Goal: Feedback & Contribution: Submit feedback/report problem

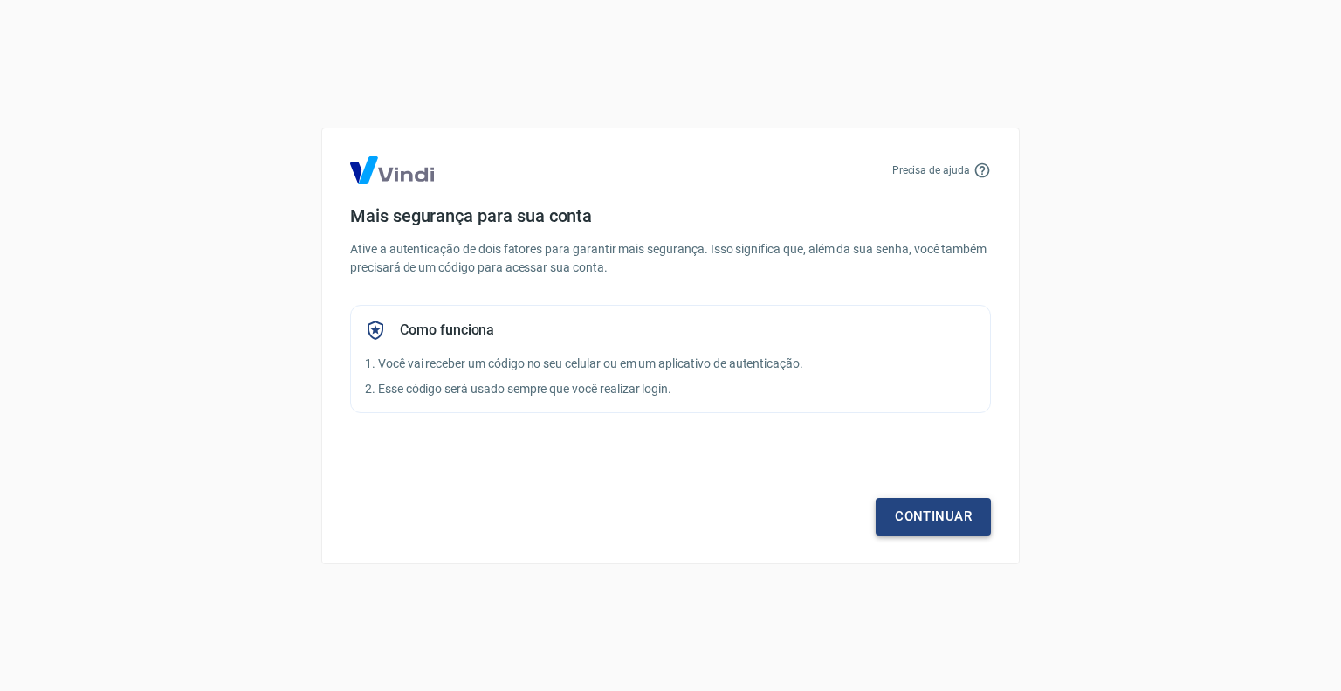
click at [940, 523] on link "Continuar" at bounding box center [933, 516] width 115 height 37
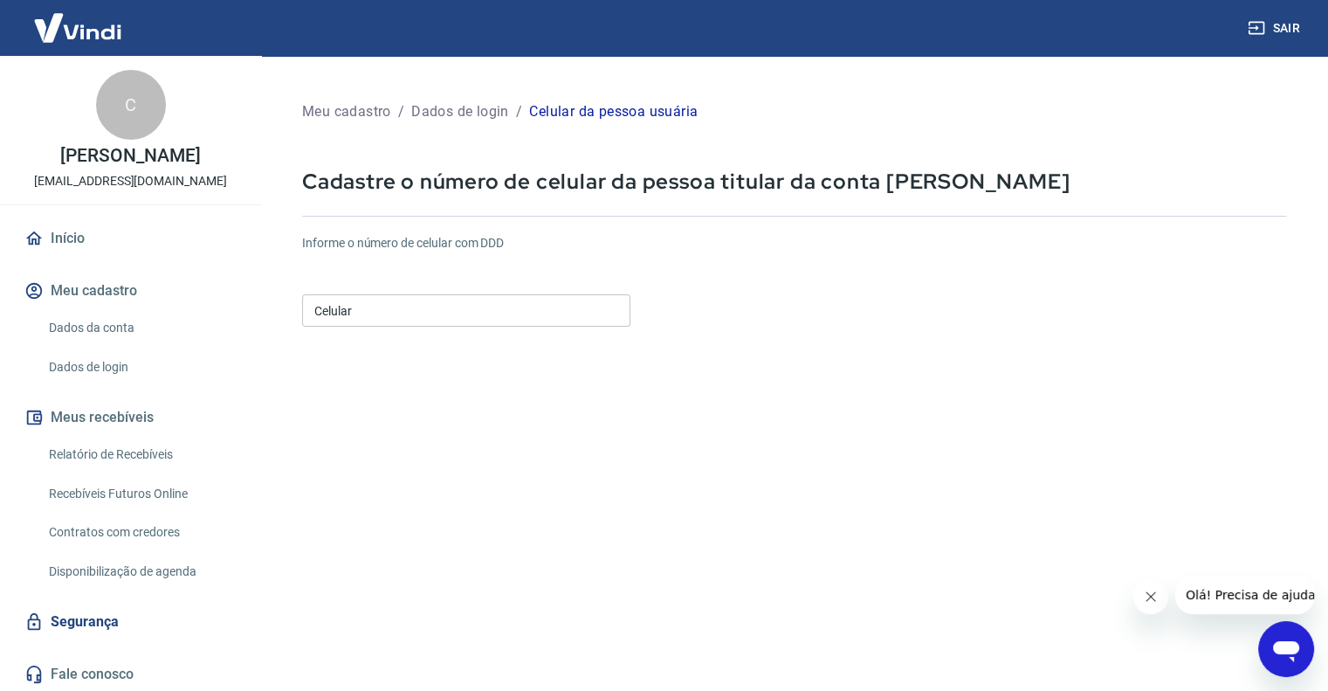
click at [492, 309] on input "Celular" at bounding box center [466, 310] width 328 height 32
type input "[PHONE_NUMBER]"
click at [1283, 650] on icon "Abrir janela de mensagens" at bounding box center [1286, 651] width 26 height 21
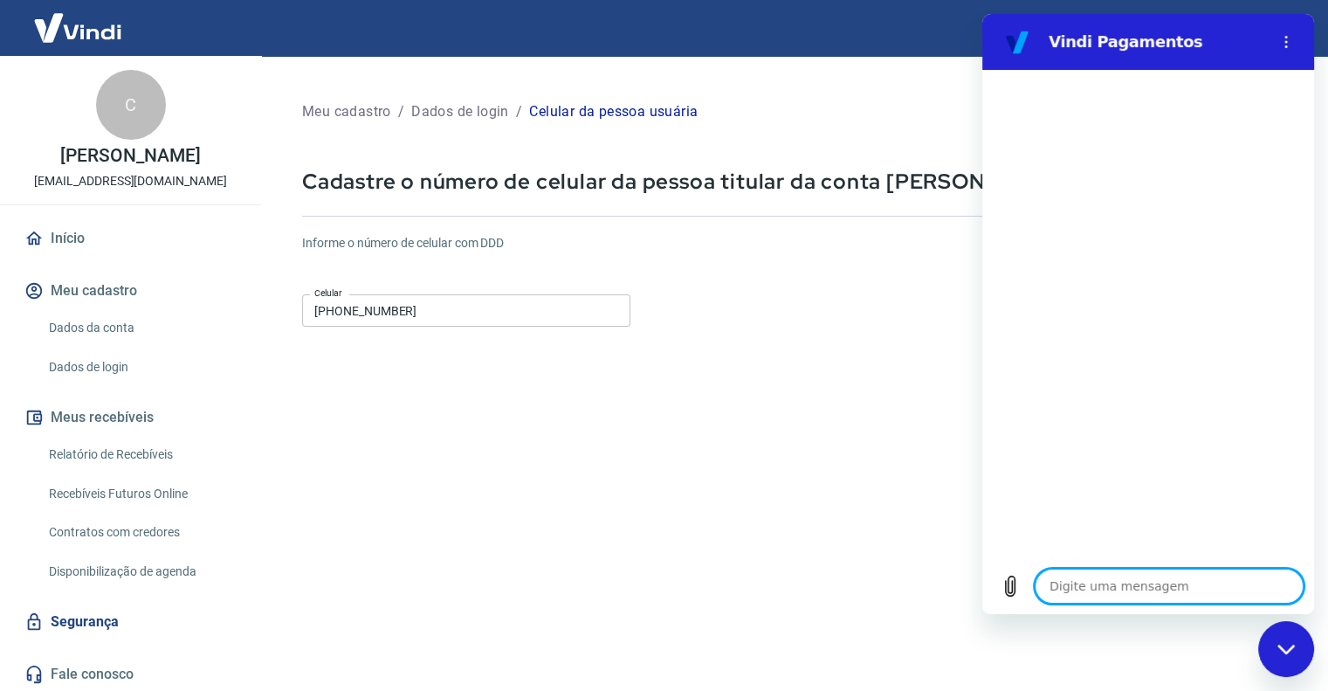
click at [1150, 589] on textarea at bounding box center [1169, 585] width 269 height 35
type textarea "o"
type textarea "x"
type textarea "oi"
type textarea "x"
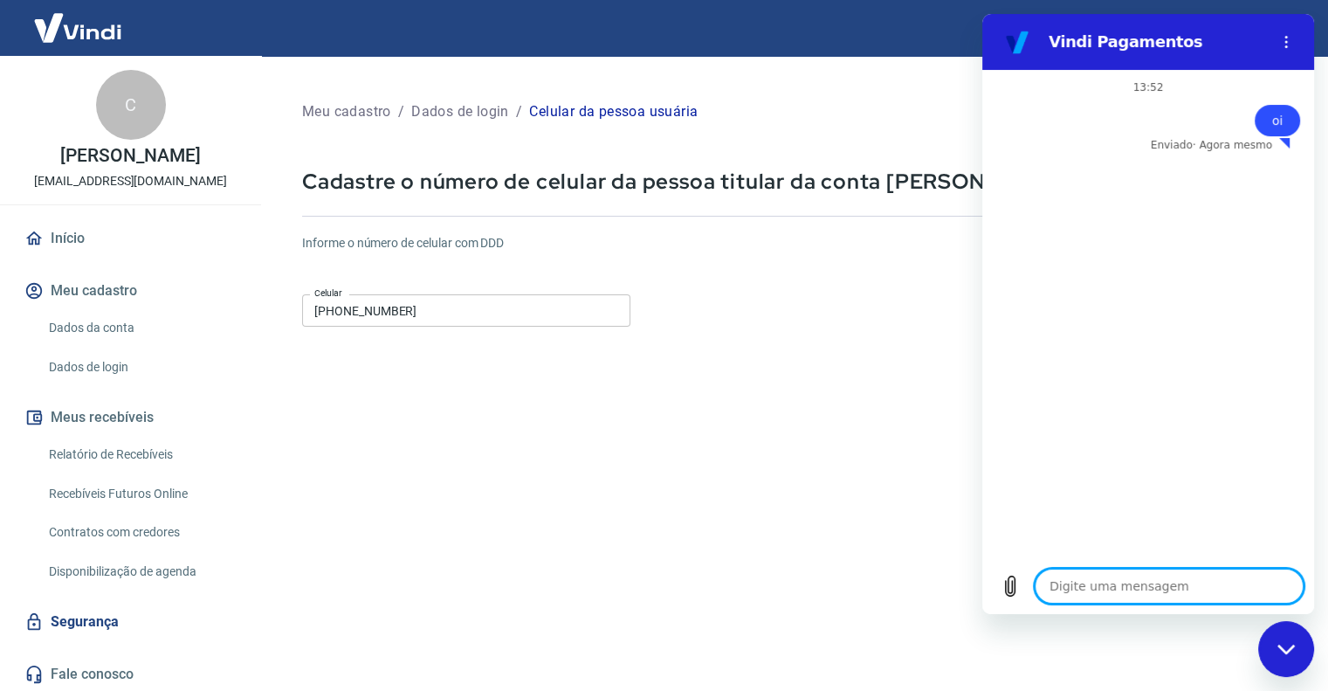
type textarea "x"
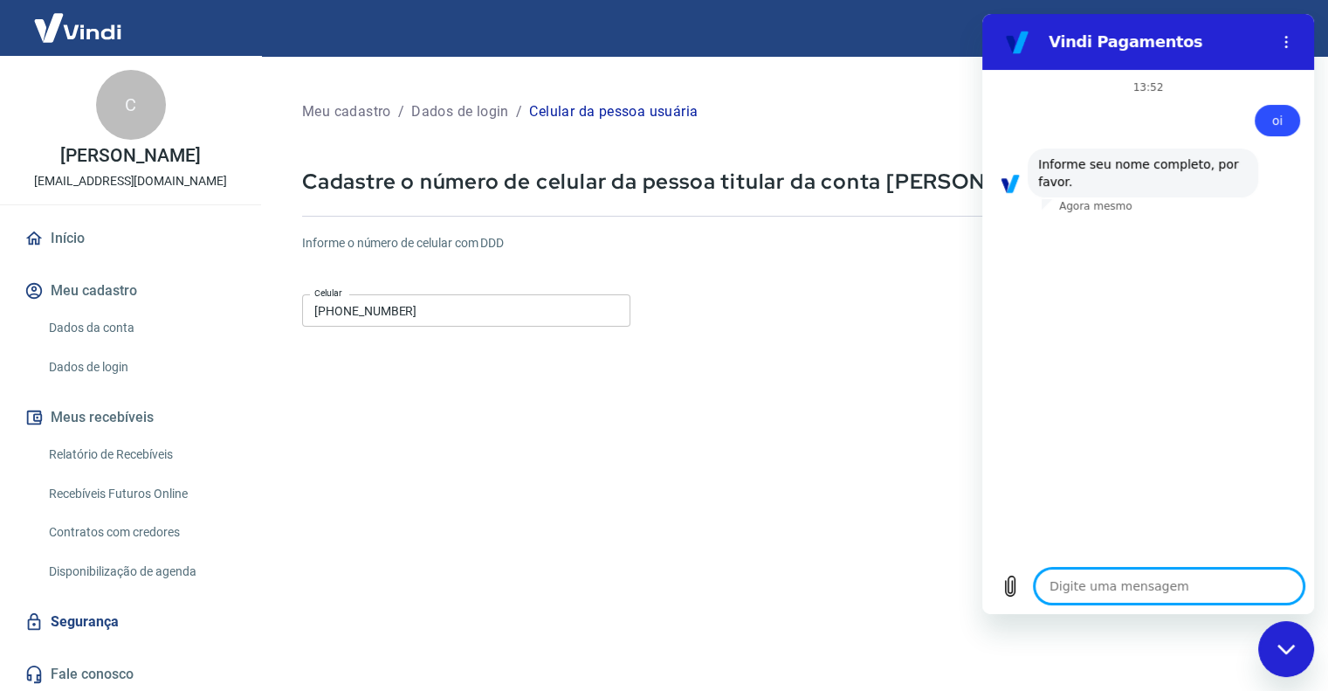
type textarea "c"
type textarea "x"
type textarea "ce"
type textarea "x"
type textarea "cel"
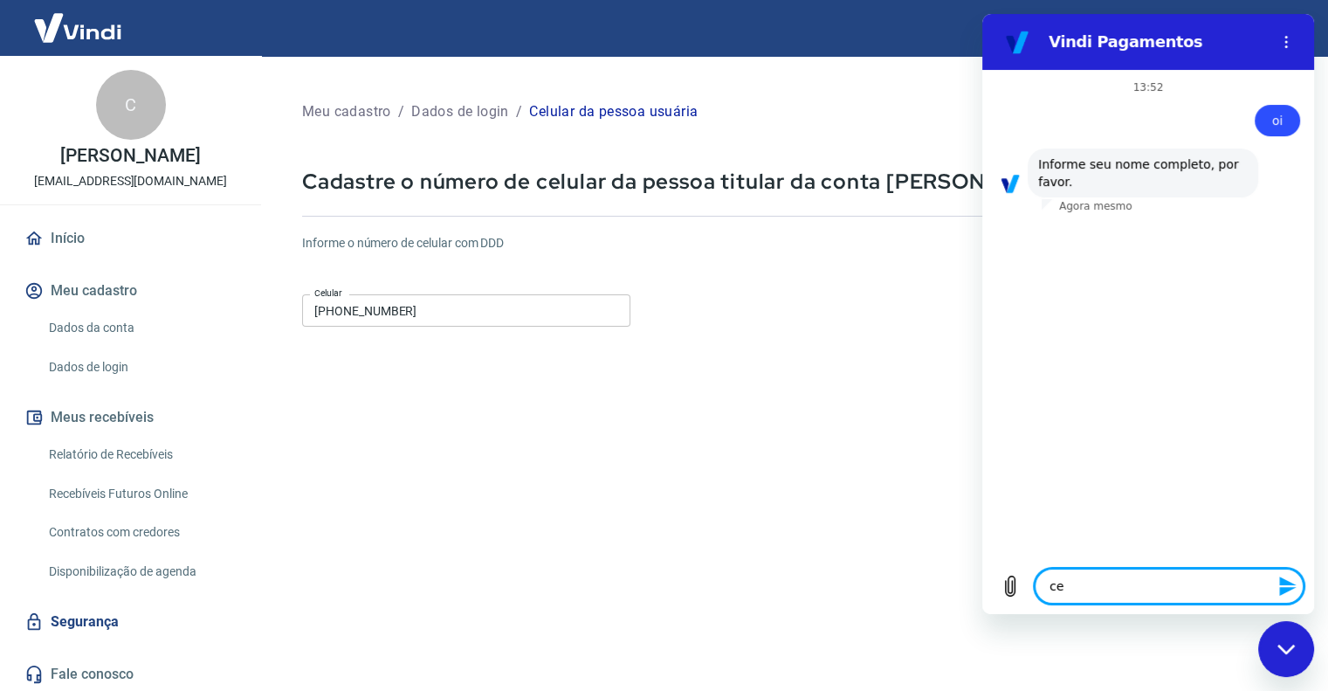
type textarea "x"
type textarea "celi"
type textarea "x"
type textarea "[PERSON_NAME]"
type textarea "x"
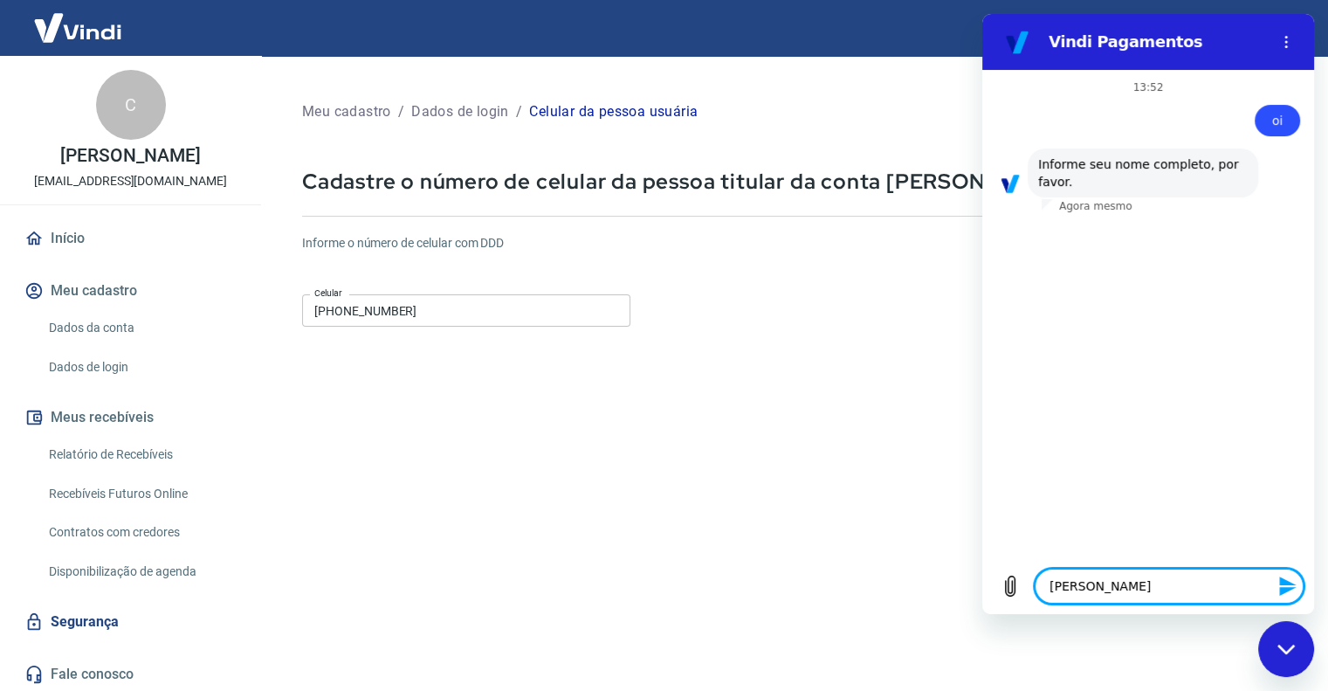
type textarea "[PERSON_NAME]"
type textarea "x"
type textarea "[PERSON_NAME]"
type textarea "x"
type textarea "[PERSON_NAME]"
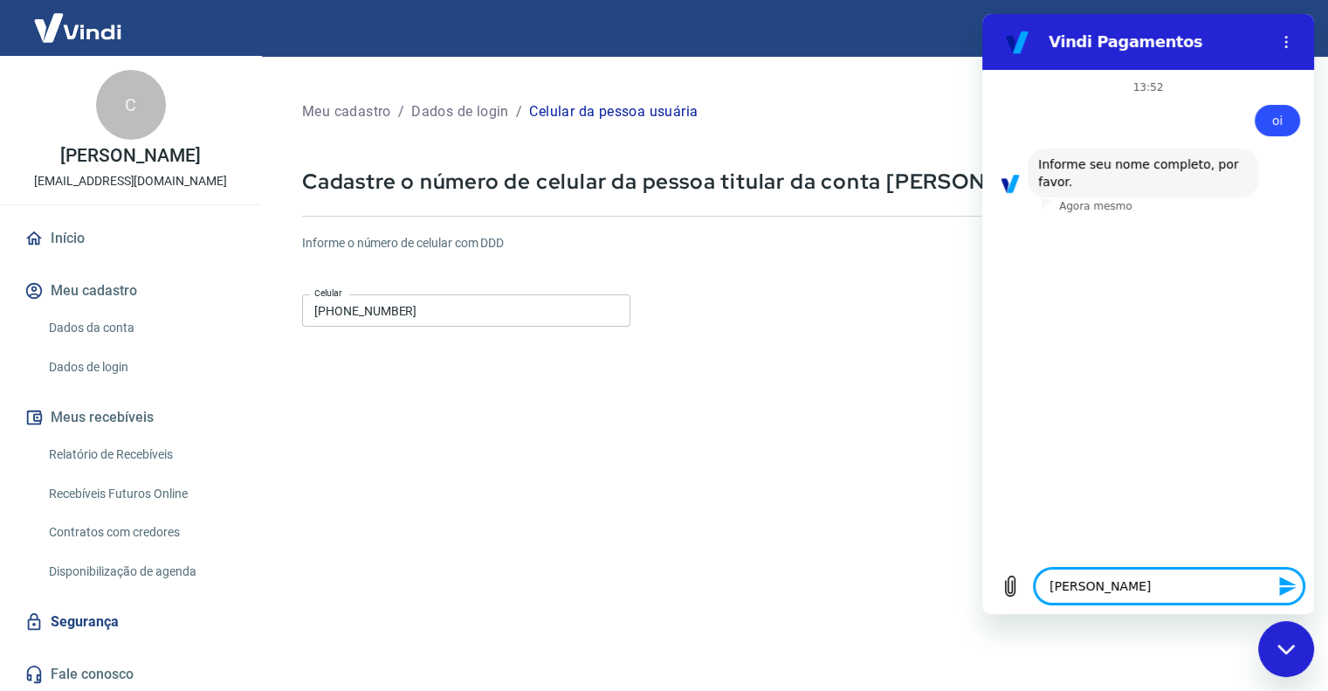
type textarea "x"
type textarea "[PERSON_NAME]"
type textarea "x"
type textarea "[PERSON_NAME]"
type textarea "x"
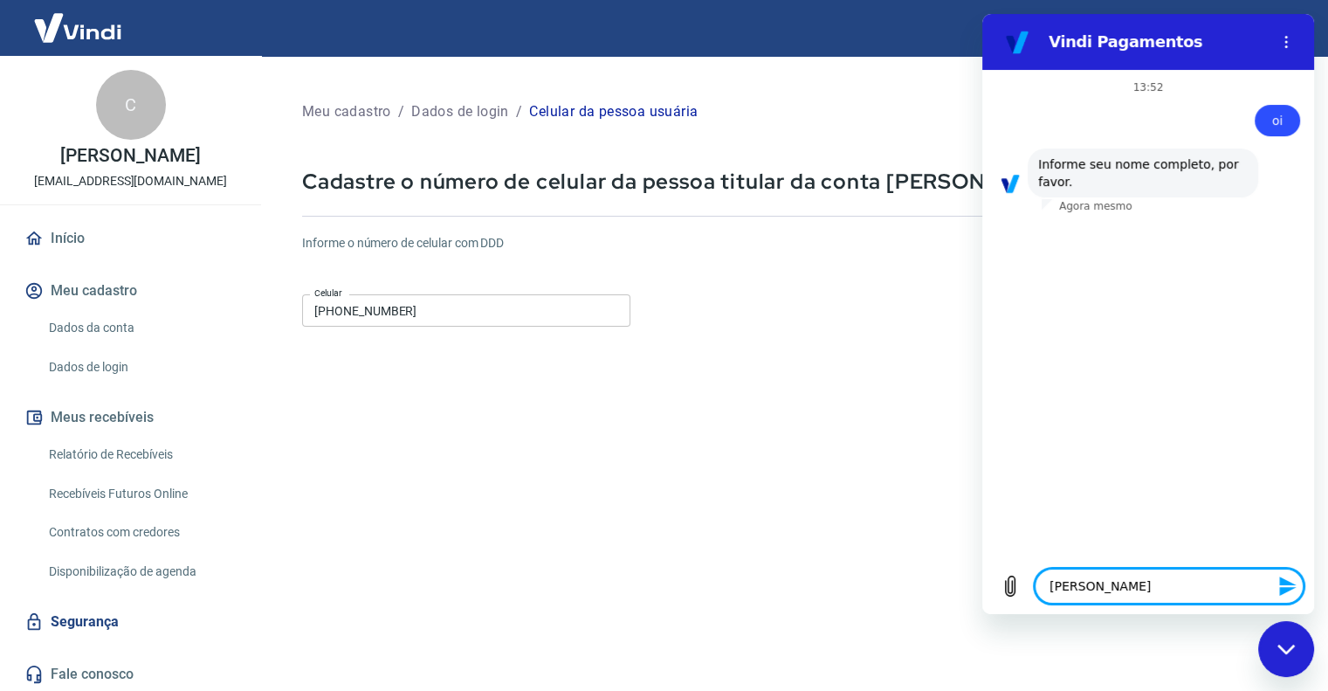
type textarea "[PERSON_NAME]"
type textarea "x"
type textarea "[PERSON_NAME]"
type textarea "x"
type textarea "[PERSON_NAME]"
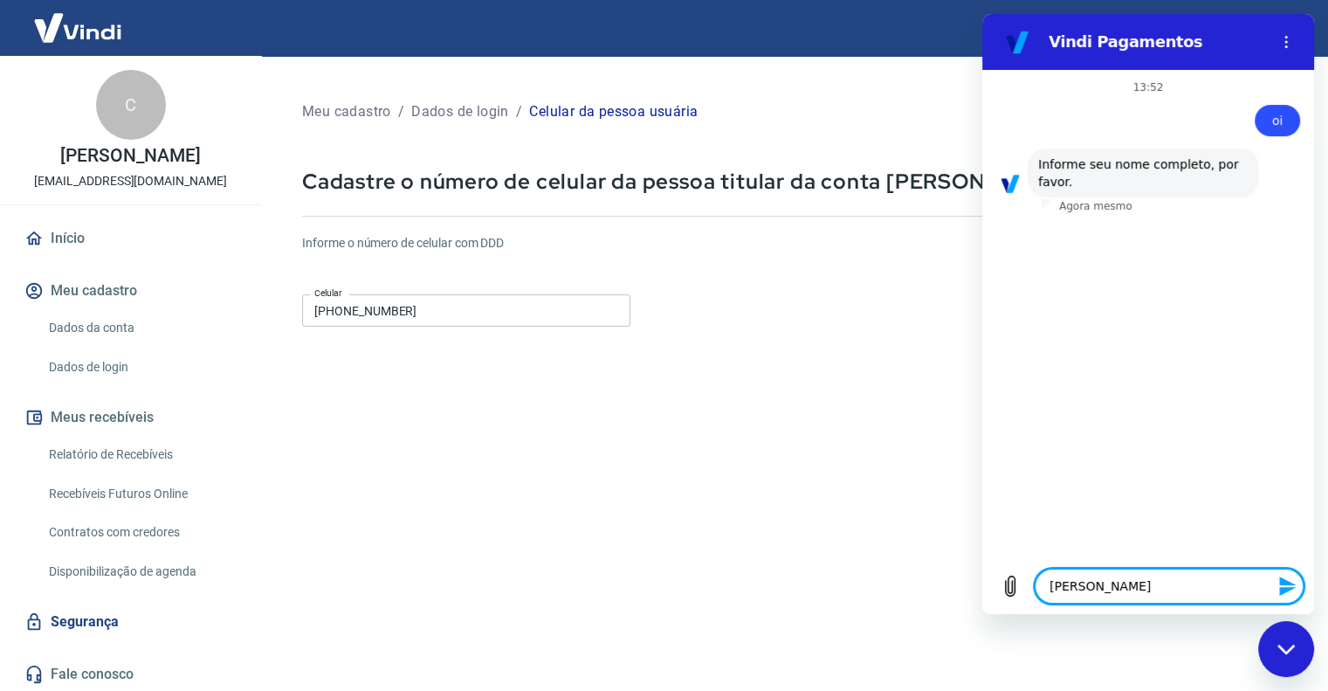
type textarea "x"
type textarea "[PERSON_NAME]"
type textarea "x"
type textarea "[PERSON_NAME] s"
type textarea "x"
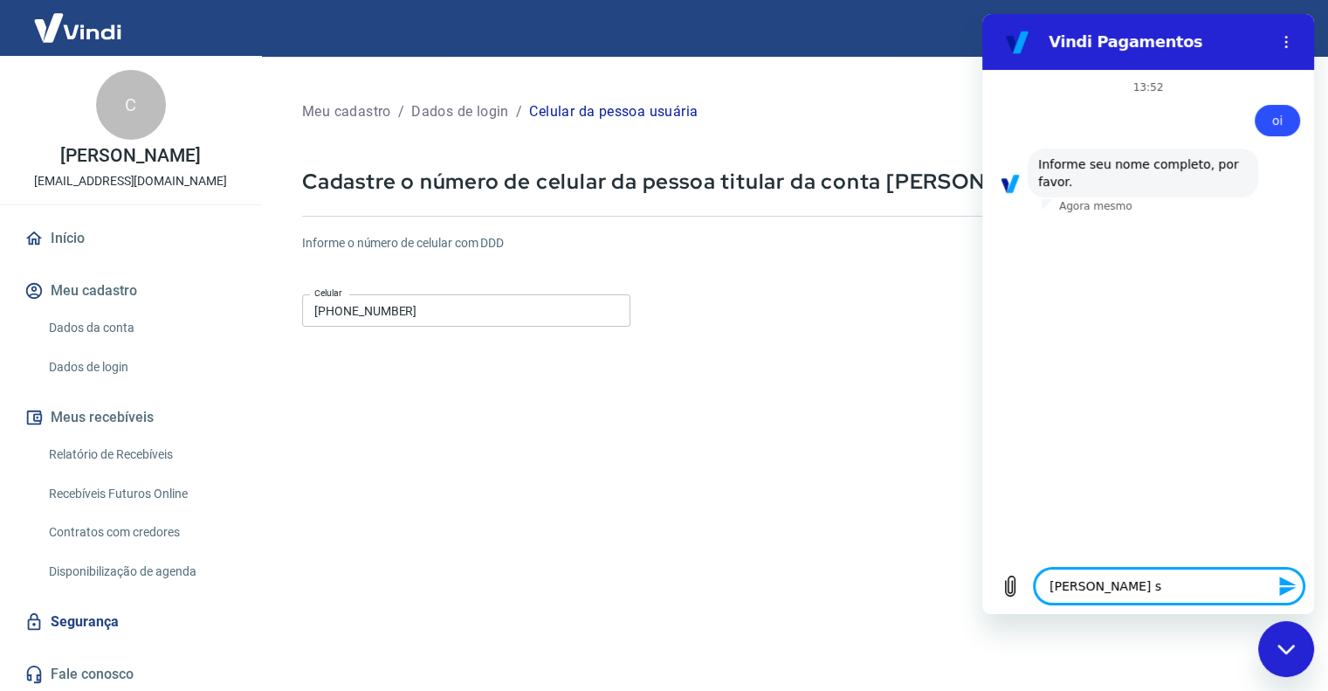
type textarea "[PERSON_NAME] sa"
type textarea "x"
type textarea "[PERSON_NAME]"
type textarea "x"
type textarea "[PERSON_NAME] sant"
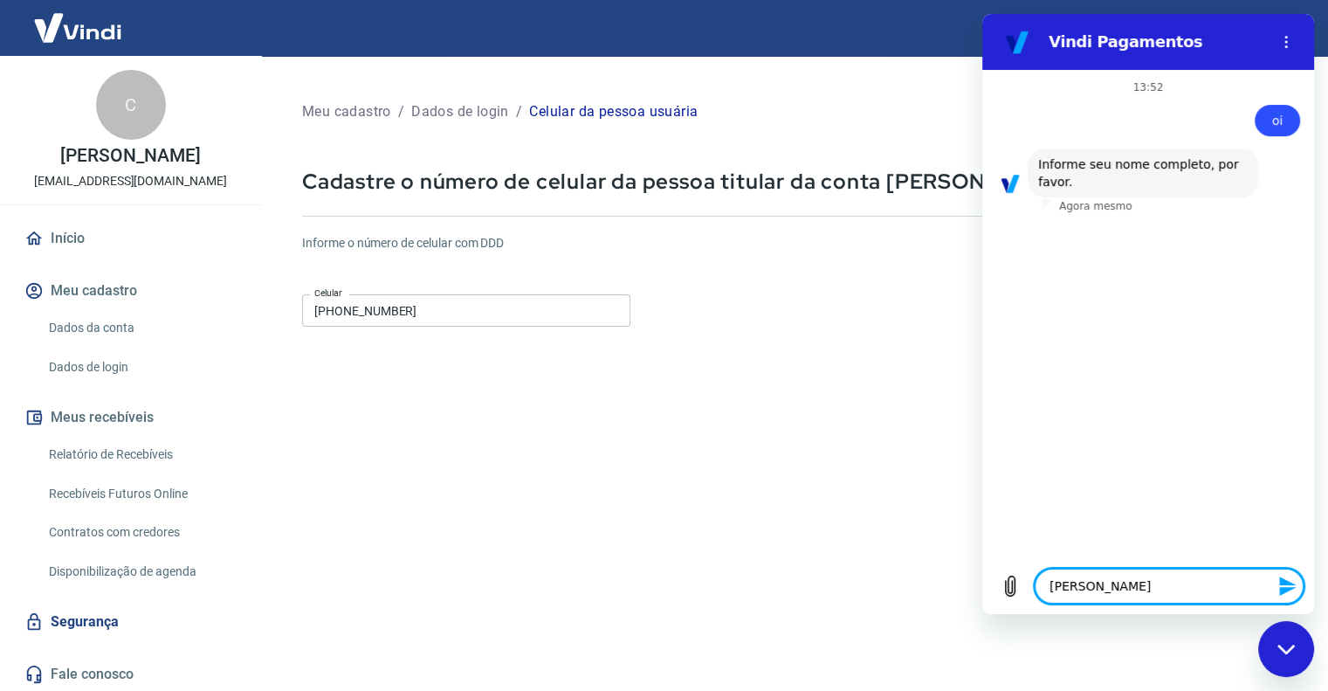
type textarea "x"
type textarea "[PERSON_NAME] santa"
type textarea "x"
type textarea "[PERSON_NAME]"
type textarea "x"
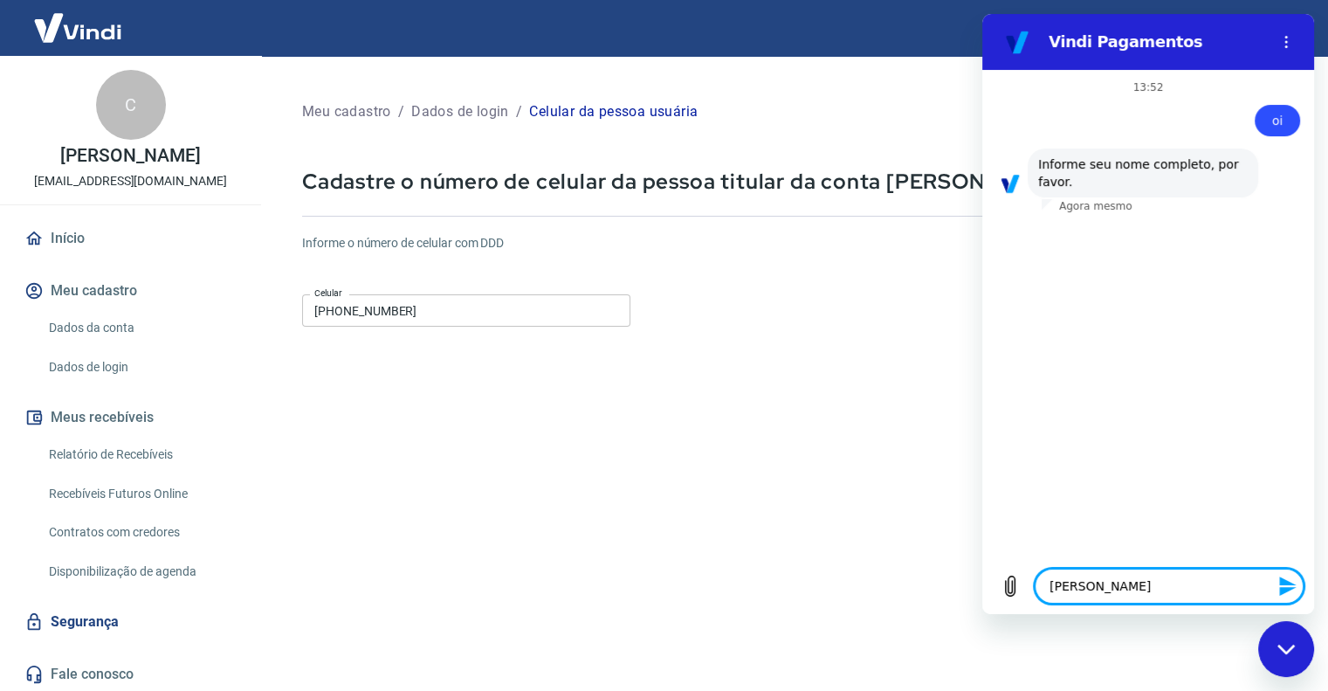
type textarea "[PERSON_NAME]"
type textarea "x"
type textarea "[PERSON_NAME]"
type textarea "x"
type textarea "[PERSON_NAME] d"
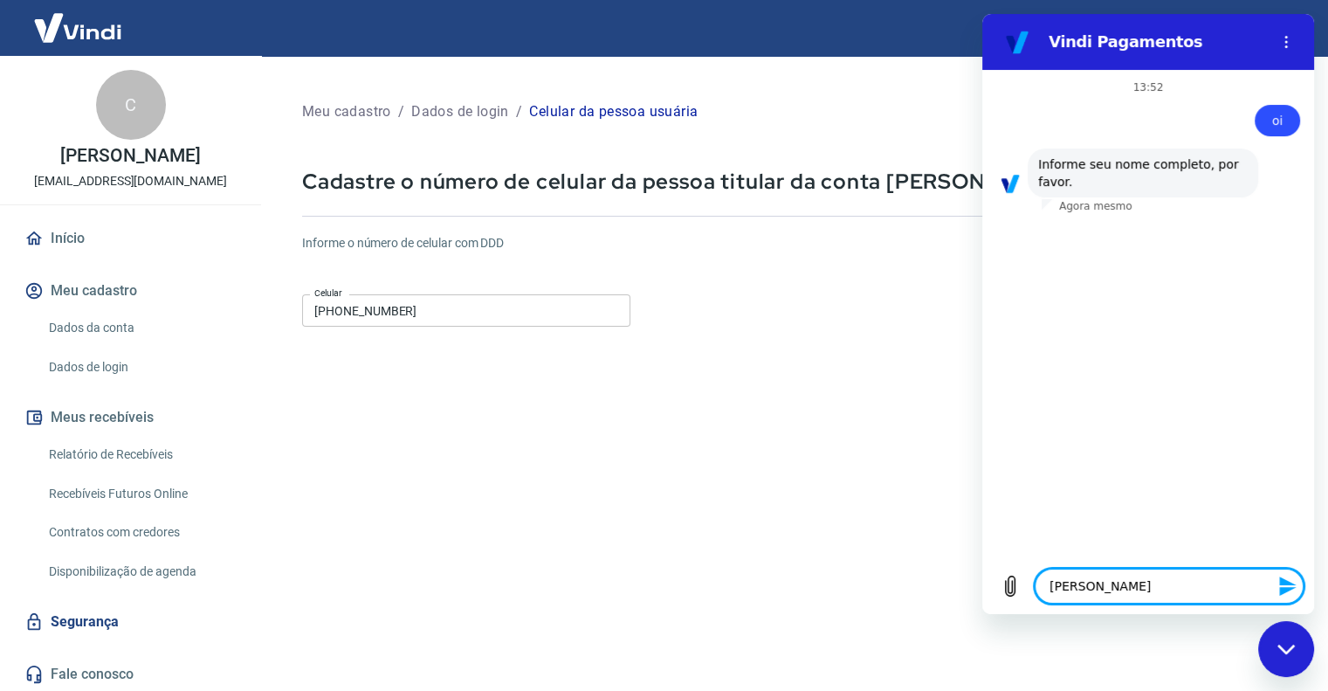
type textarea "x"
type textarea "[PERSON_NAME] de"
type textarea "x"
type textarea "[PERSON_NAME] de"
type textarea "x"
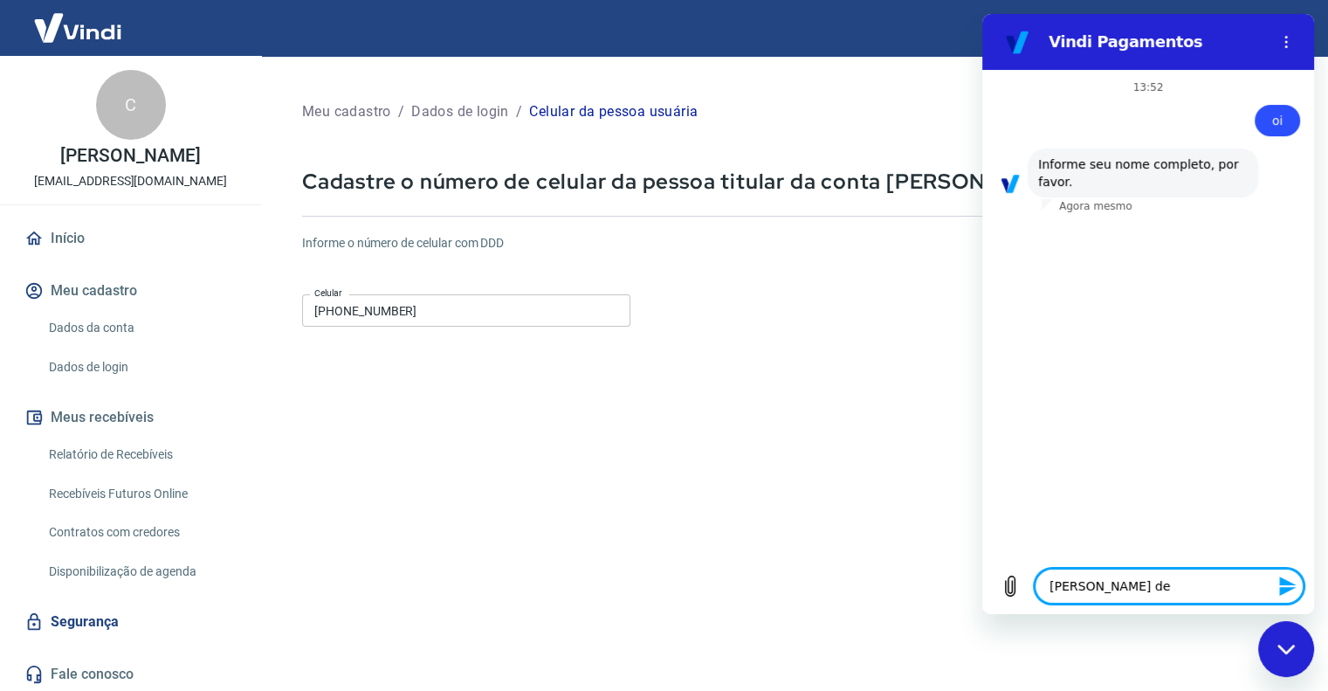
type textarea "[PERSON_NAME] de a"
type textarea "x"
type textarea "[PERSON_NAME] de al"
type textarea "x"
type textarea "[PERSON_NAME] de alv"
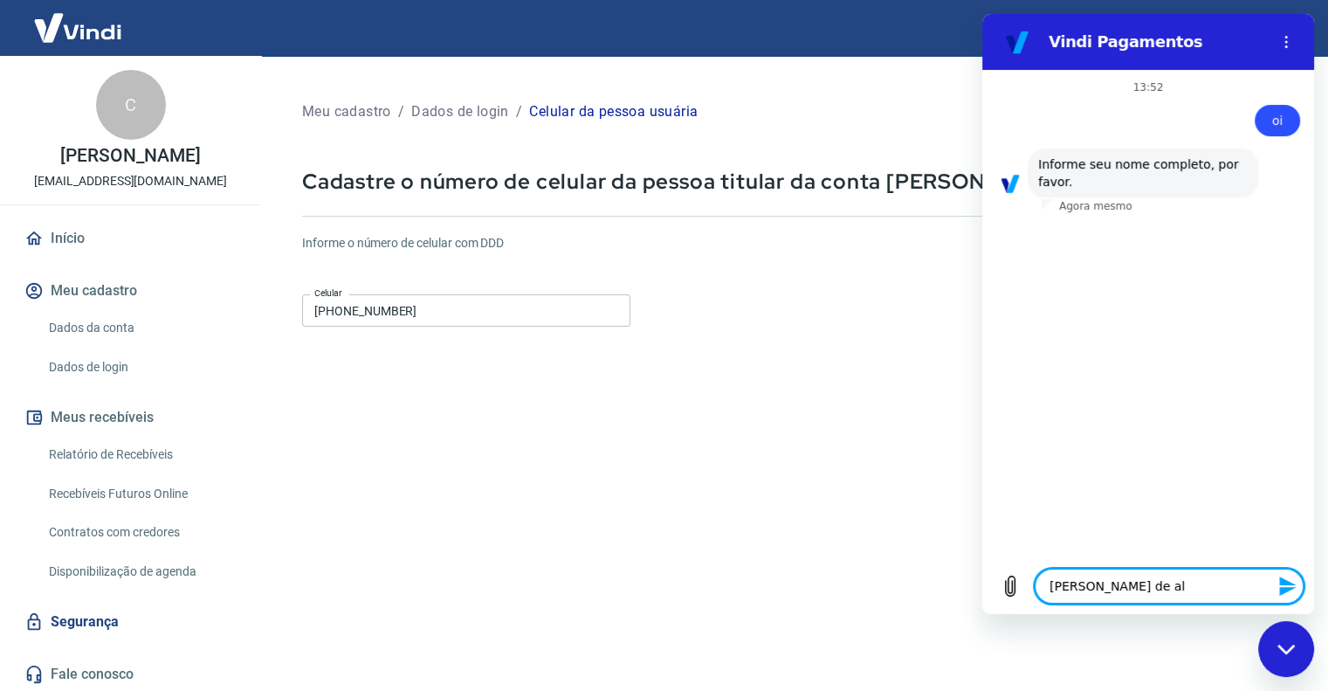
type textarea "x"
type textarea "[PERSON_NAME] de alva"
type textarea "x"
type textarea "[PERSON_NAME] de [PERSON_NAME]"
type textarea "x"
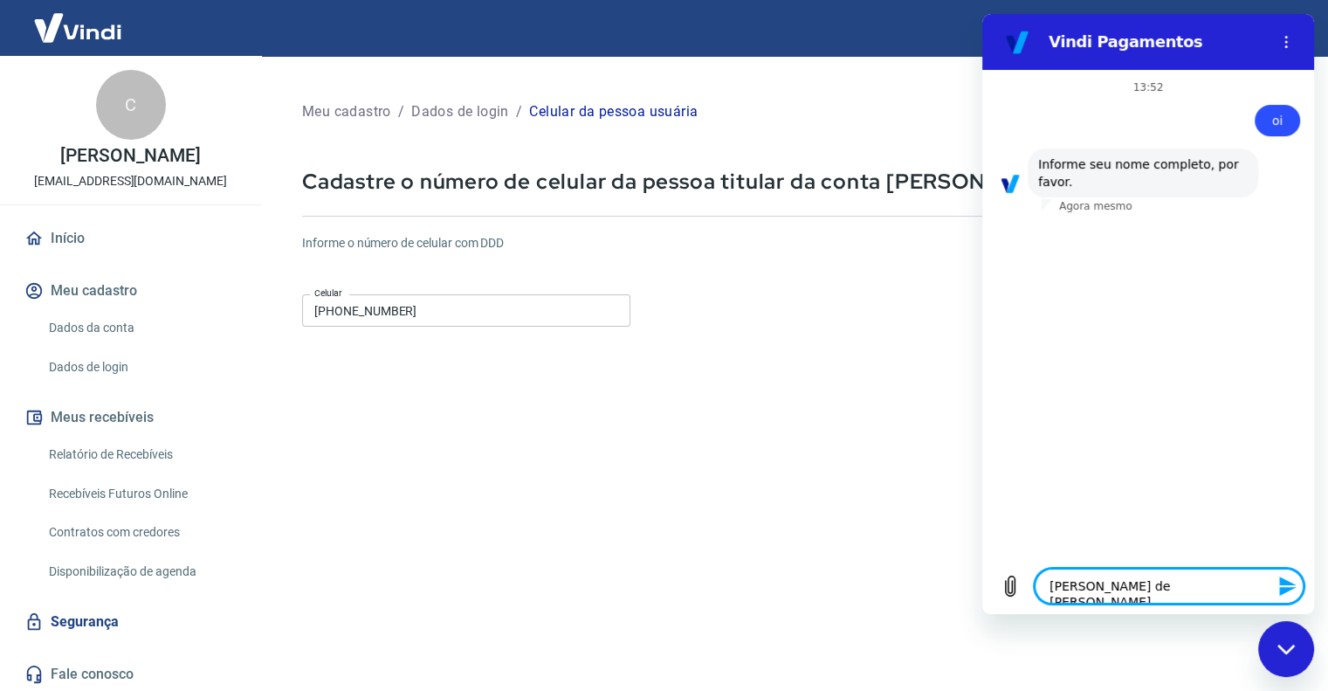
type textarea "[PERSON_NAME] de alvare"
type textarea "x"
type textarea "[PERSON_NAME] de alvaren"
type textarea "x"
type textarea "[PERSON_NAME] de alvareng"
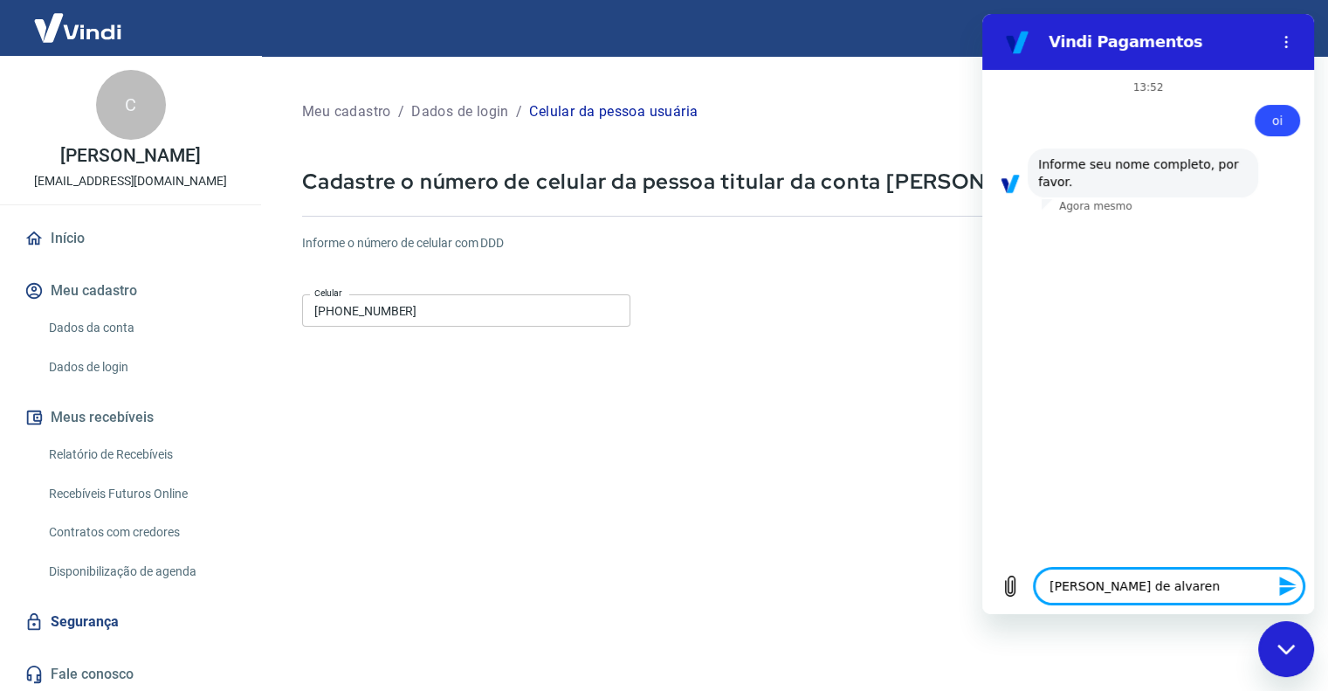
type textarea "x"
type textarea "[PERSON_NAME] de alvarenga"
type textarea "x"
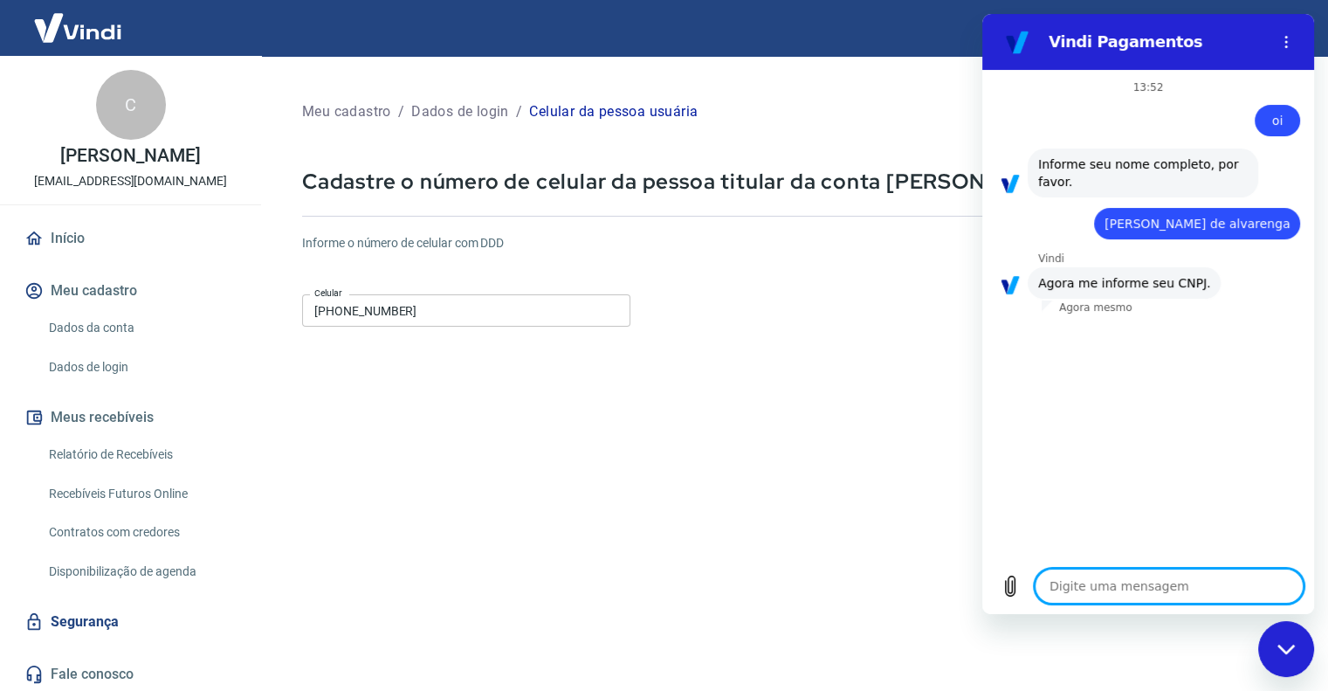
type textarea "x"
type textarea "5"
type textarea "x"
type textarea "52"
type textarea "x"
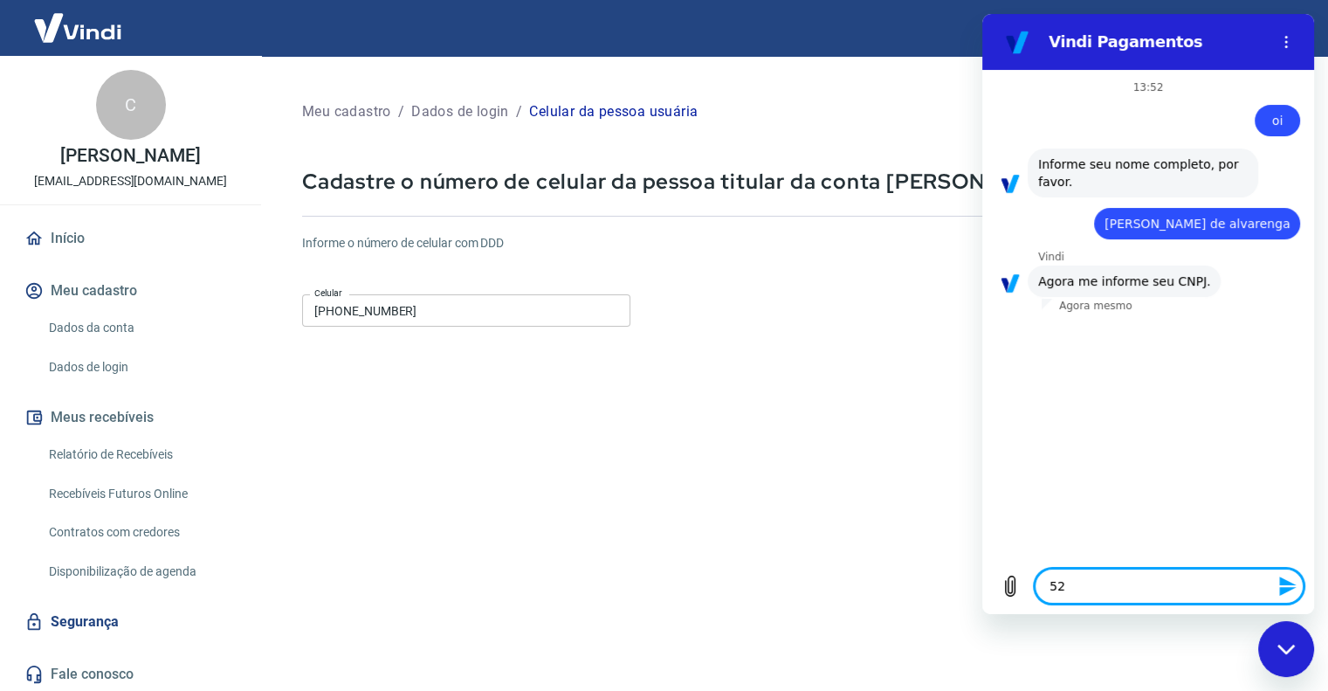
type textarea "524"
type textarea "x"
type textarea "5247"
type textarea "x"
type textarea "52477"
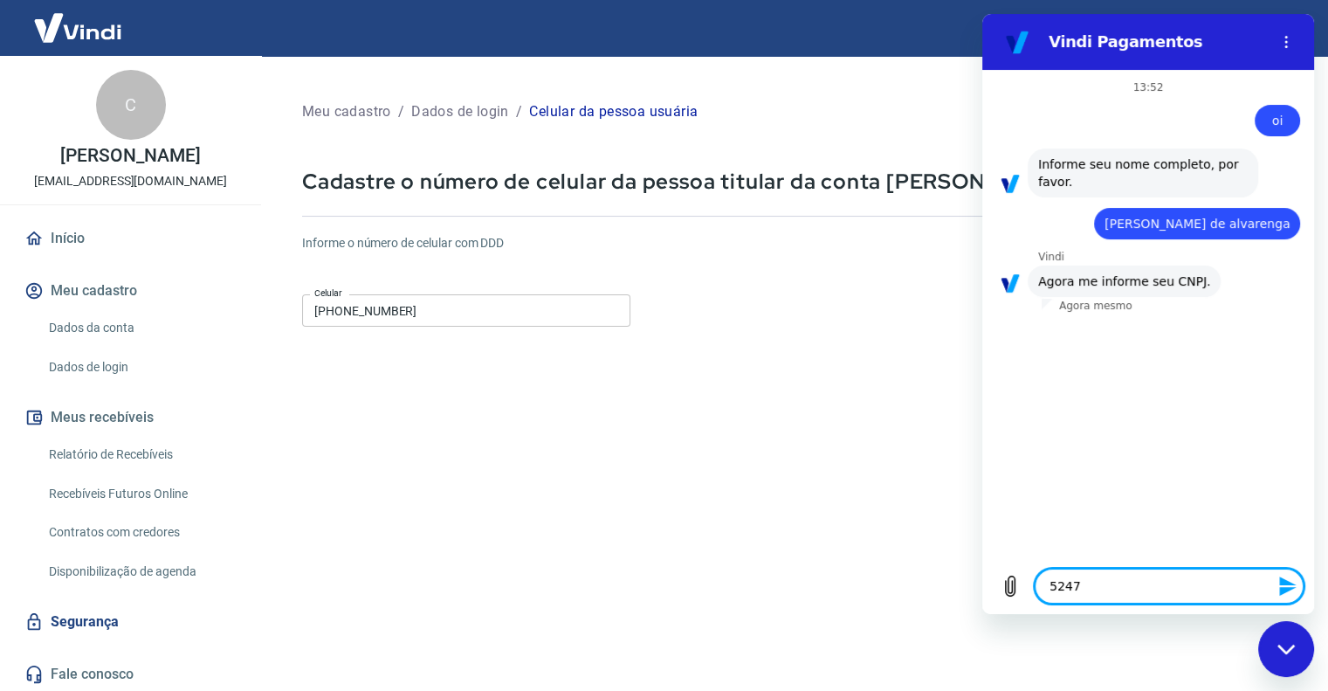
type textarea "x"
type textarea "524771"
type textarea "x"
type textarea "5247713"
type textarea "x"
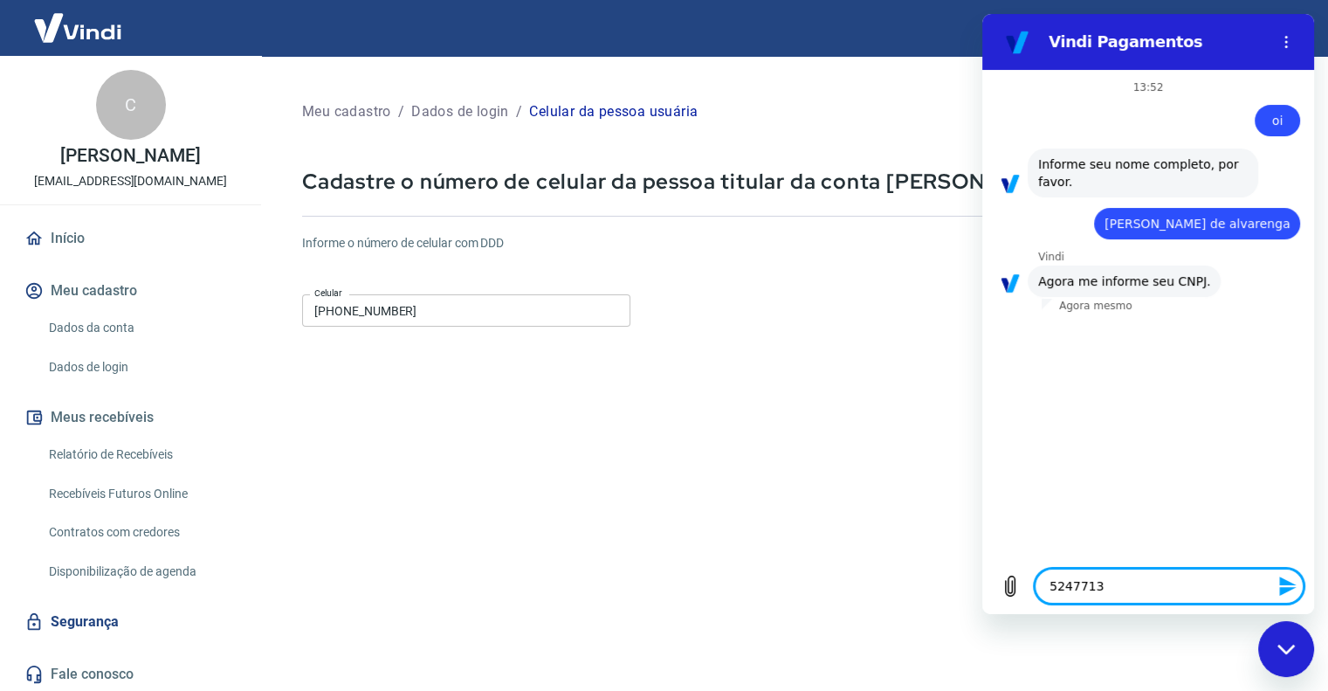
type textarea "52477134"
type textarea "x"
type textarea "524771346"
type textarea "x"
type textarea "5247713460"
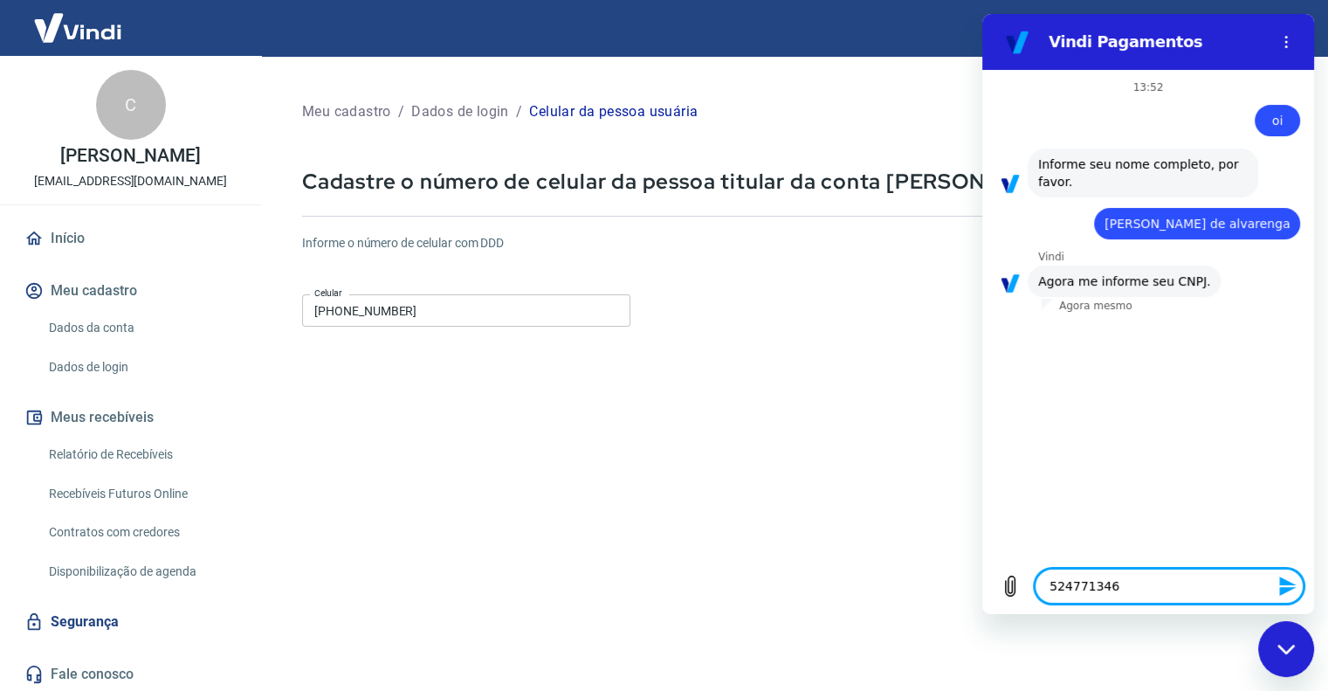
type textarea "x"
type textarea "52477134604"
type textarea "x"
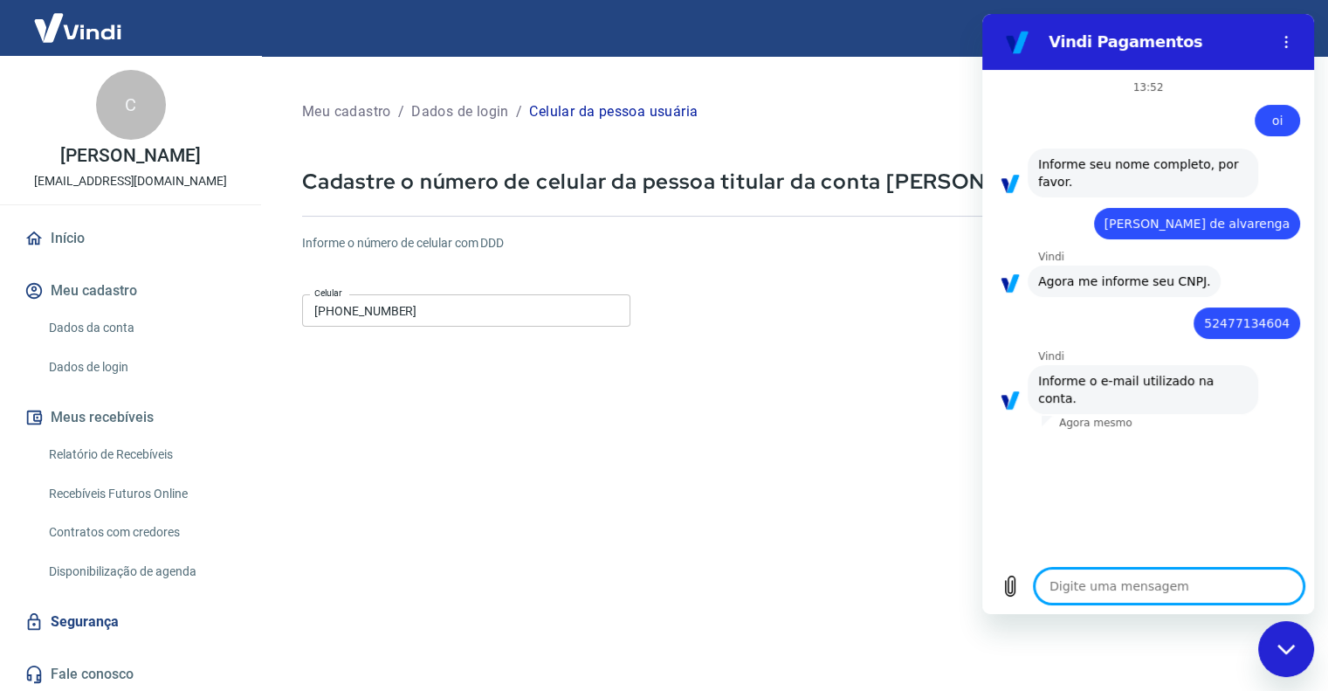
type textarea "i"
type textarea "x"
type textarea "it"
type textarea "x"
type textarea "its"
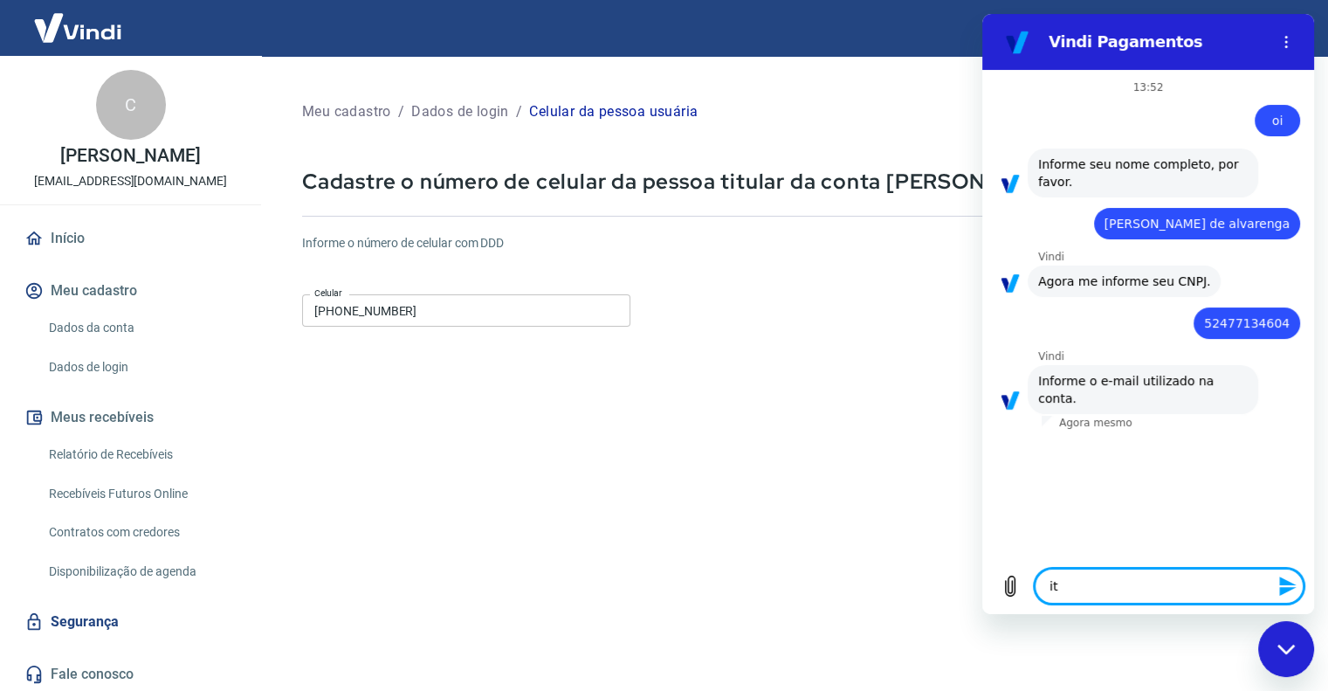
type textarea "x"
type textarea "itsq"
type textarea "x"
type textarea "itsqu"
type textarea "x"
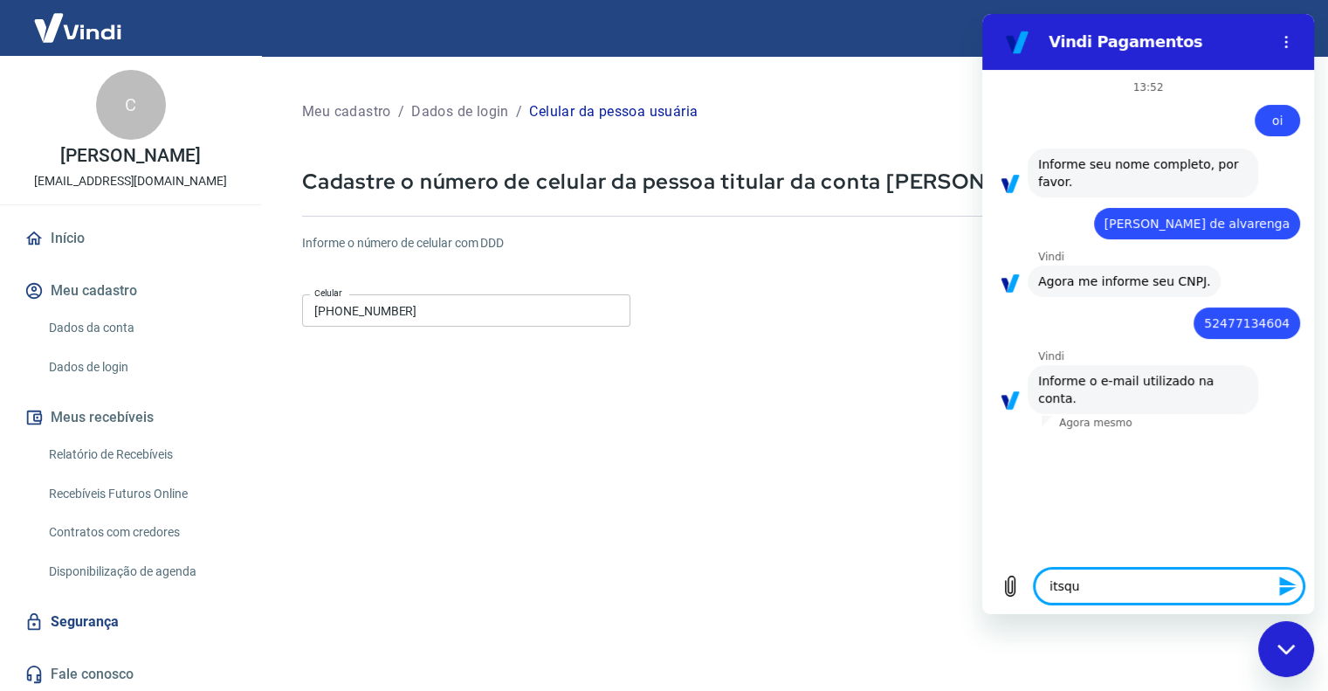
type textarea "itsqui"
type textarea "x"
type textarea "itsquit"
type textarea "x"
type textarea "itsquitu"
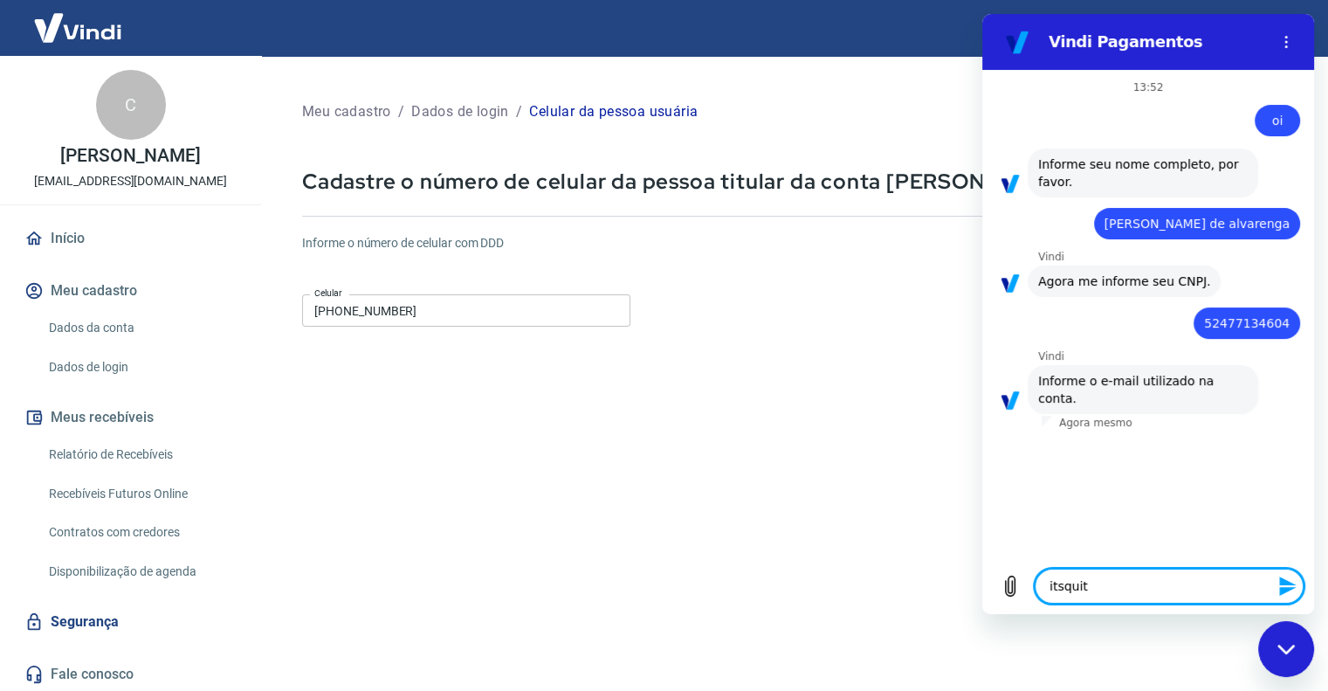
type textarea "x"
type textarea "itsquitut"
type textarea "x"
type textarea "itsquitute"
type textarea "x"
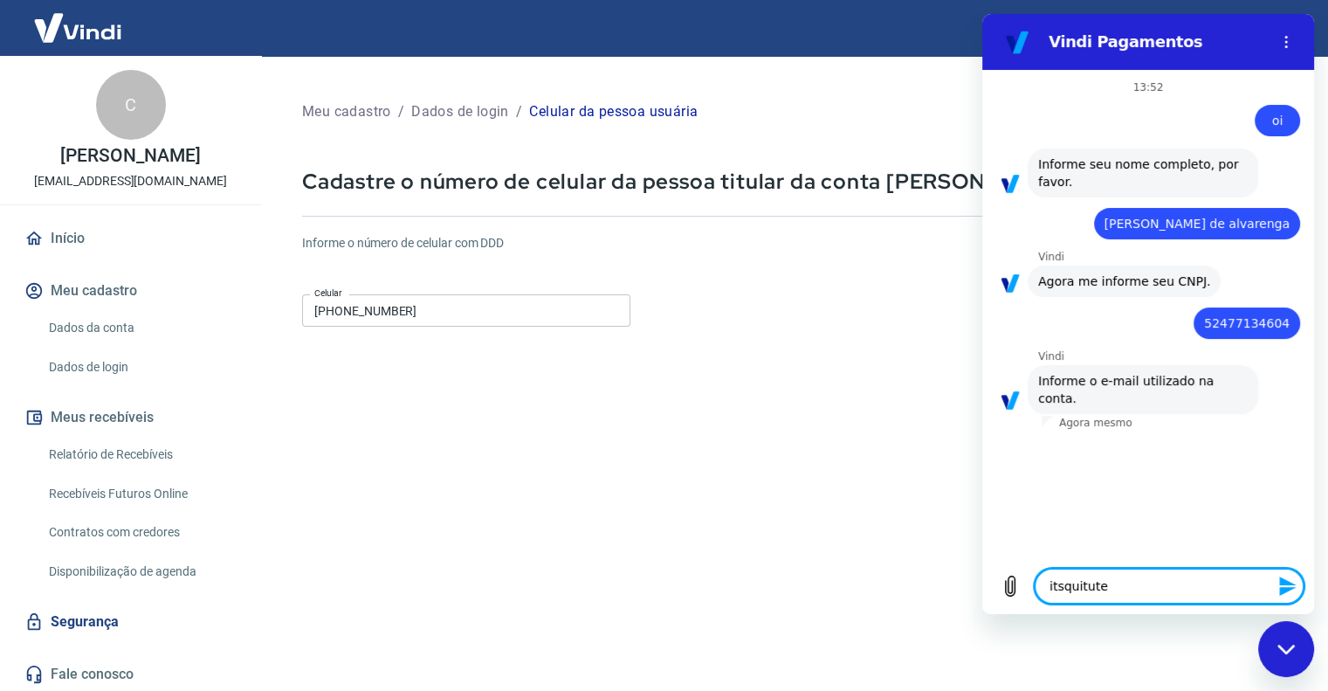
type textarea "itsquitutes"
type textarea "x"
type textarea "itsquitutes@"
type textarea "x"
type textarea "itsquitutes@g"
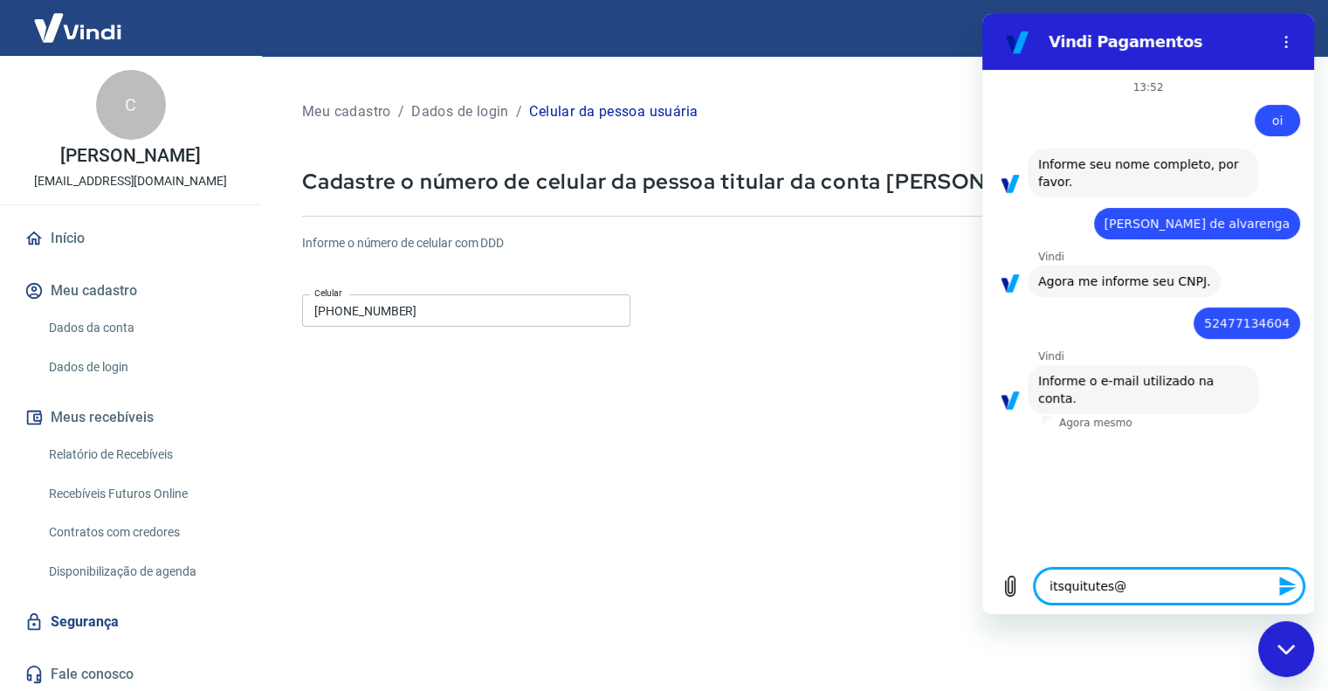
type textarea "x"
type textarea "itsquitutes@gm"
type textarea "x"
type textarea "itsquitutes@gma"
type textarea "x"
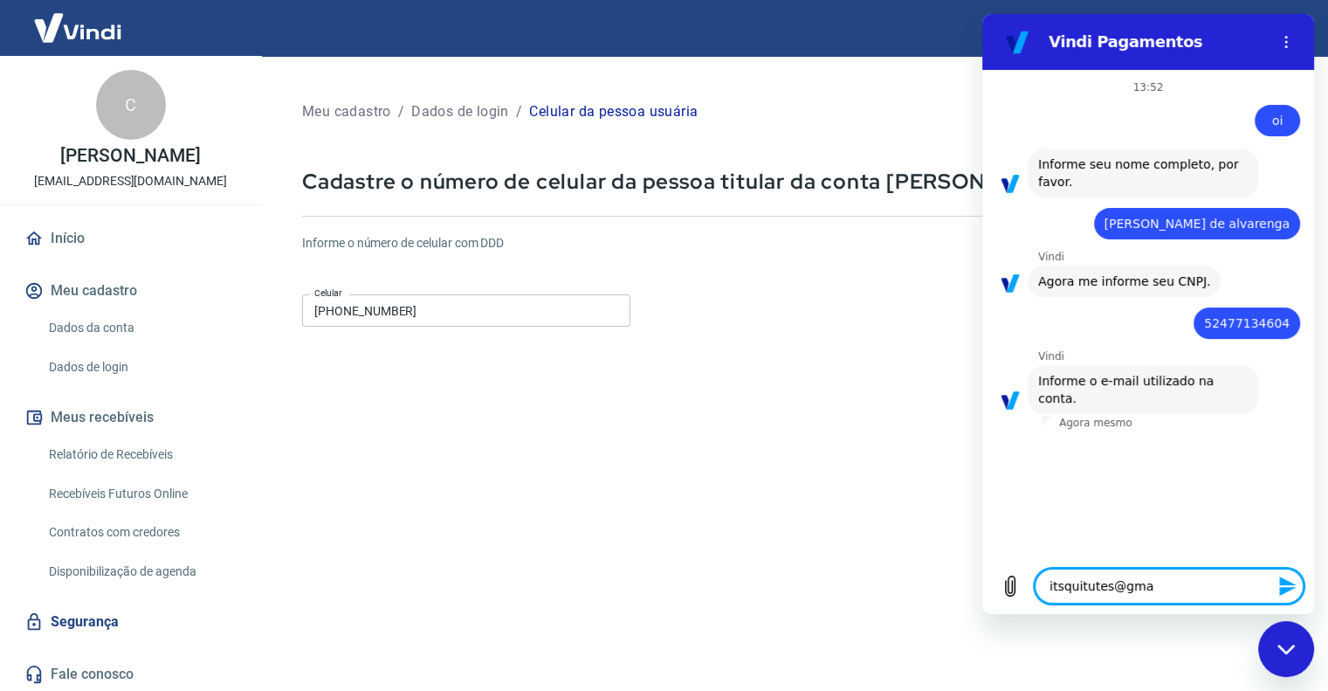
type textarea "itsquitutes@gmai"
type textarea "x"
type textarea "[EMAIL_ADDRESS]"
type textarea "x"
type textarea "[EMAIL_ADDRESS]."
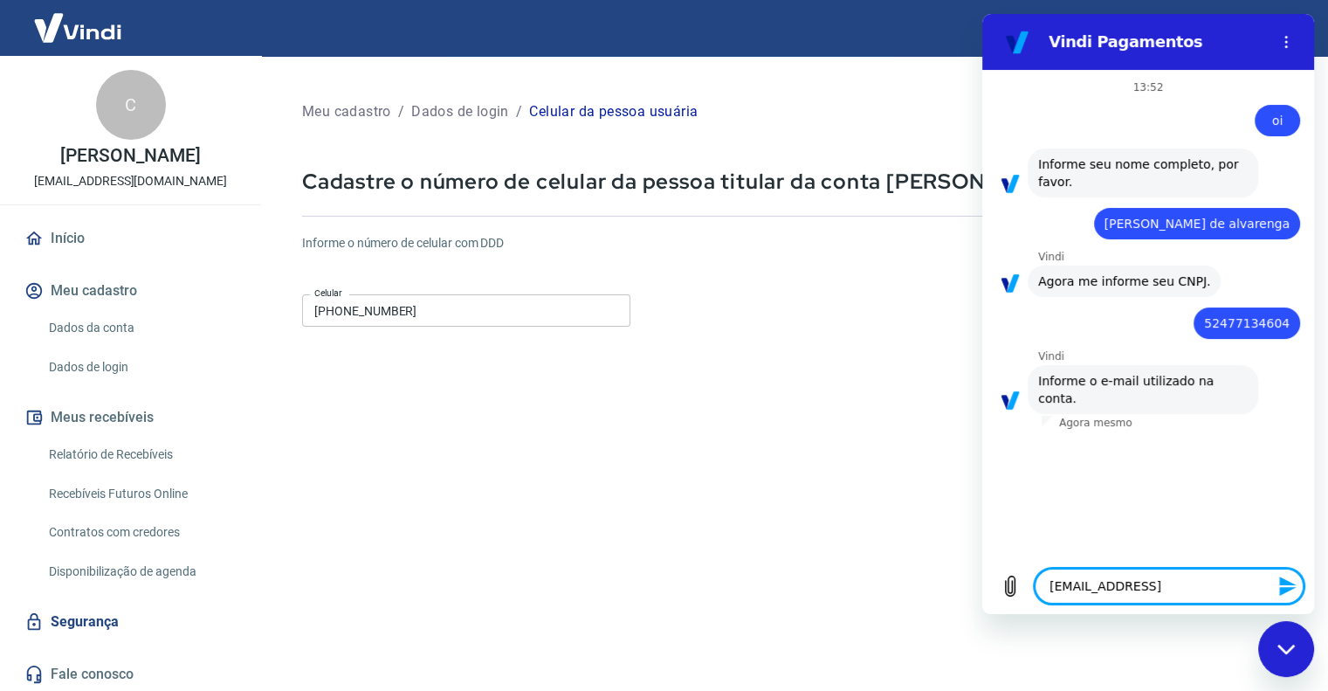
type textarea "x"
type textarea "itsquitutes@gmail.c"
type textarea "x"
type textarea "[EMAIL_ADDRESS][DOMAIN_NAME]"
type textarea "x"
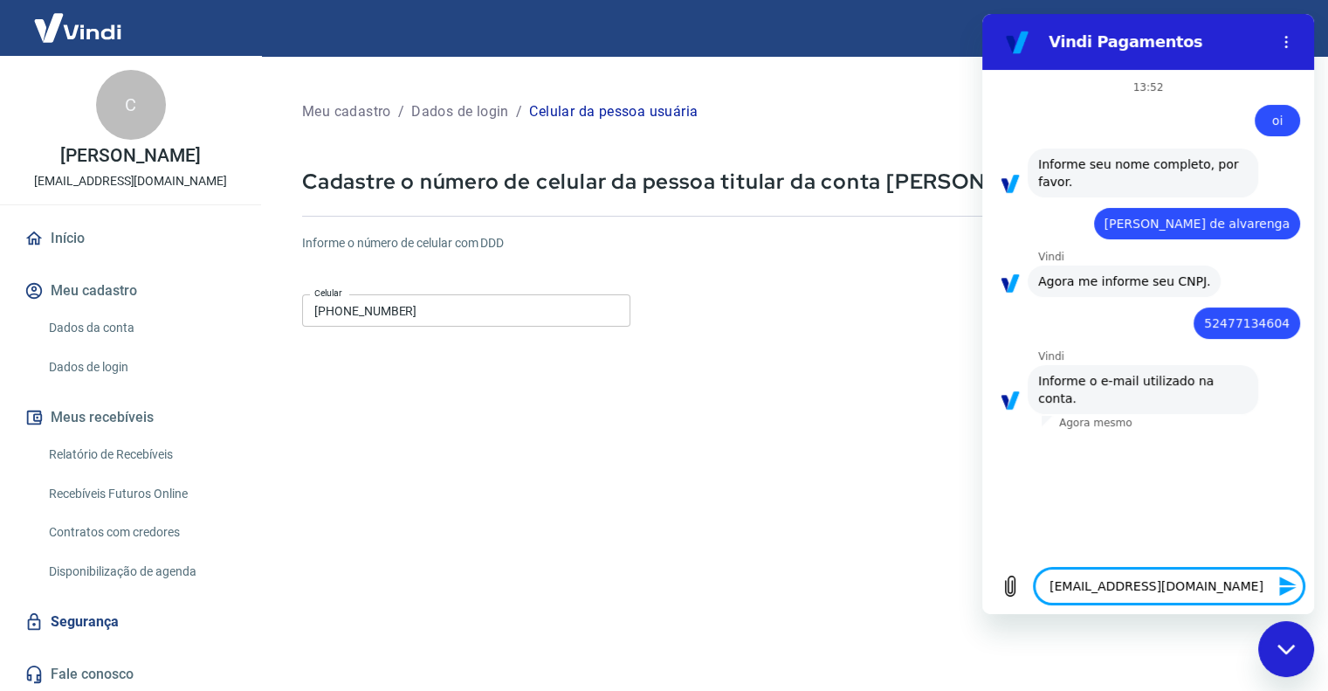
type textarea "[EMAIL_ADDRESS][DOMAIN_NAME]"
type textarea "x"
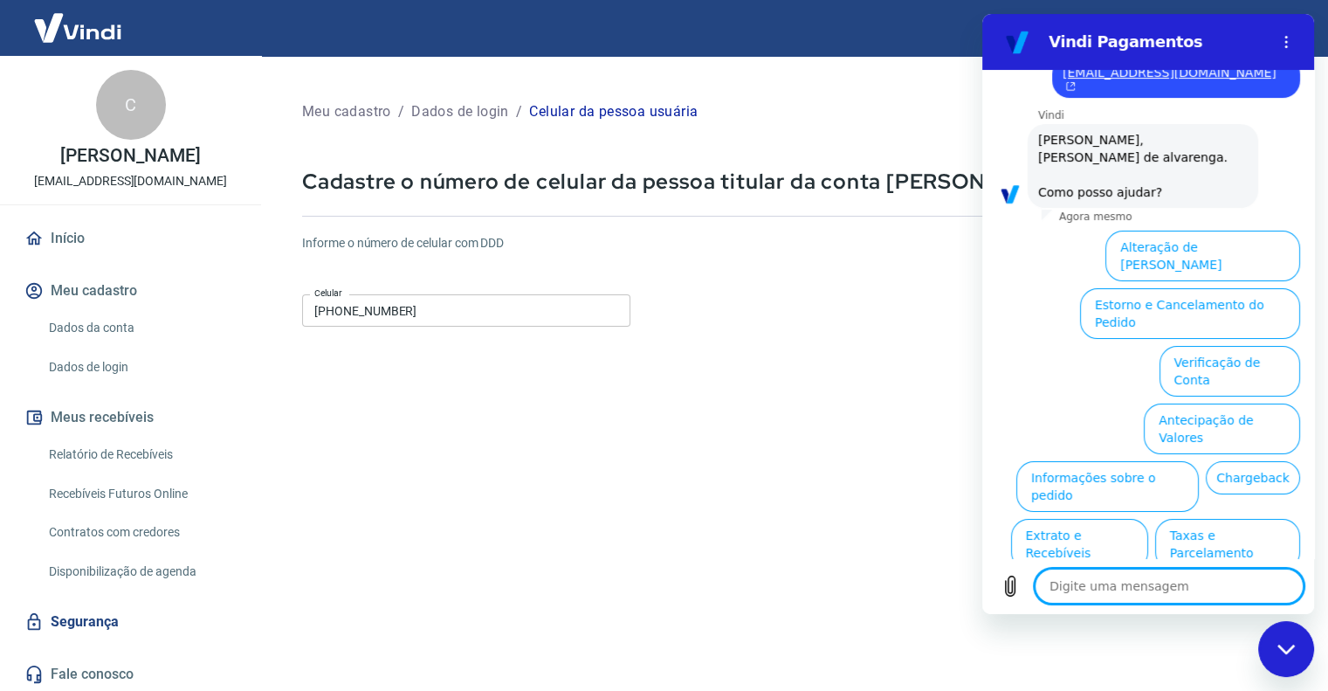
scroll to position [368, 0]
click at [1148, 518] on button "Extrato e Recebíveis" at bounding box center [1079, 543] width 137 height 51
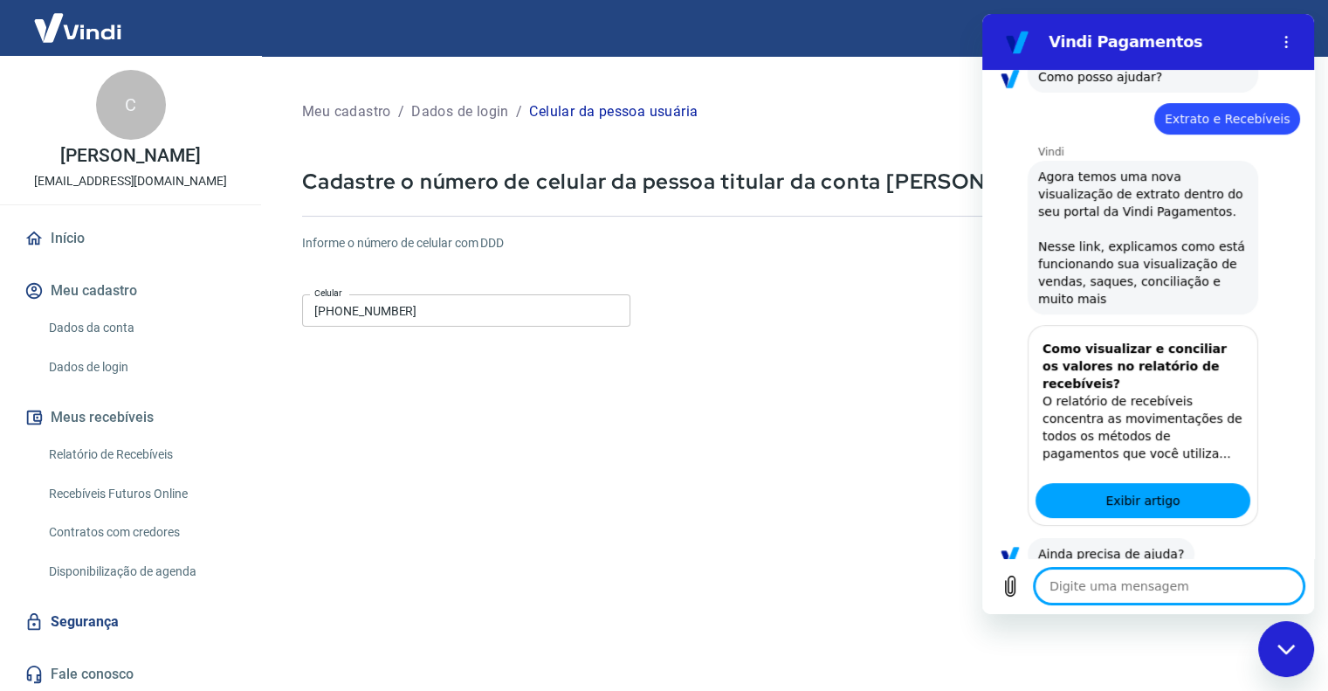
scroll to position [526, 0]
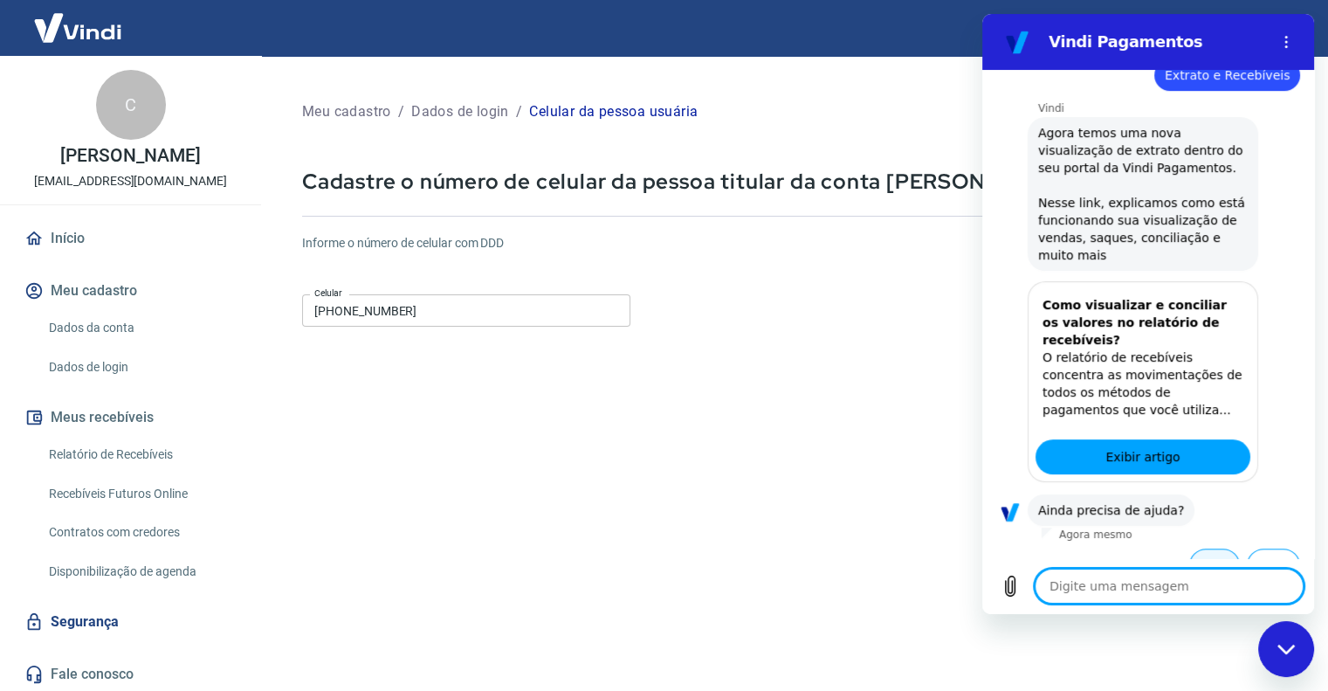
click at [1190, 548] on button "Sim" at bounding box center [1214, 564] width 51 height 33
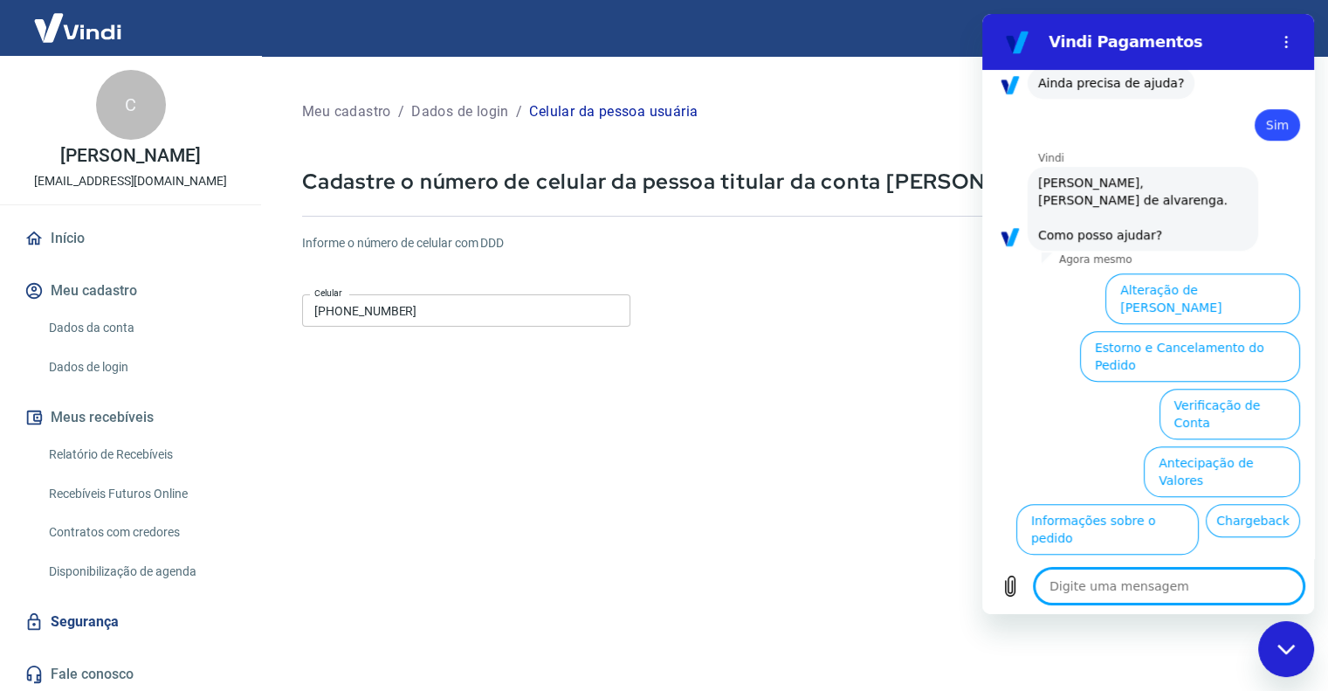
scroll to position [996, 0]
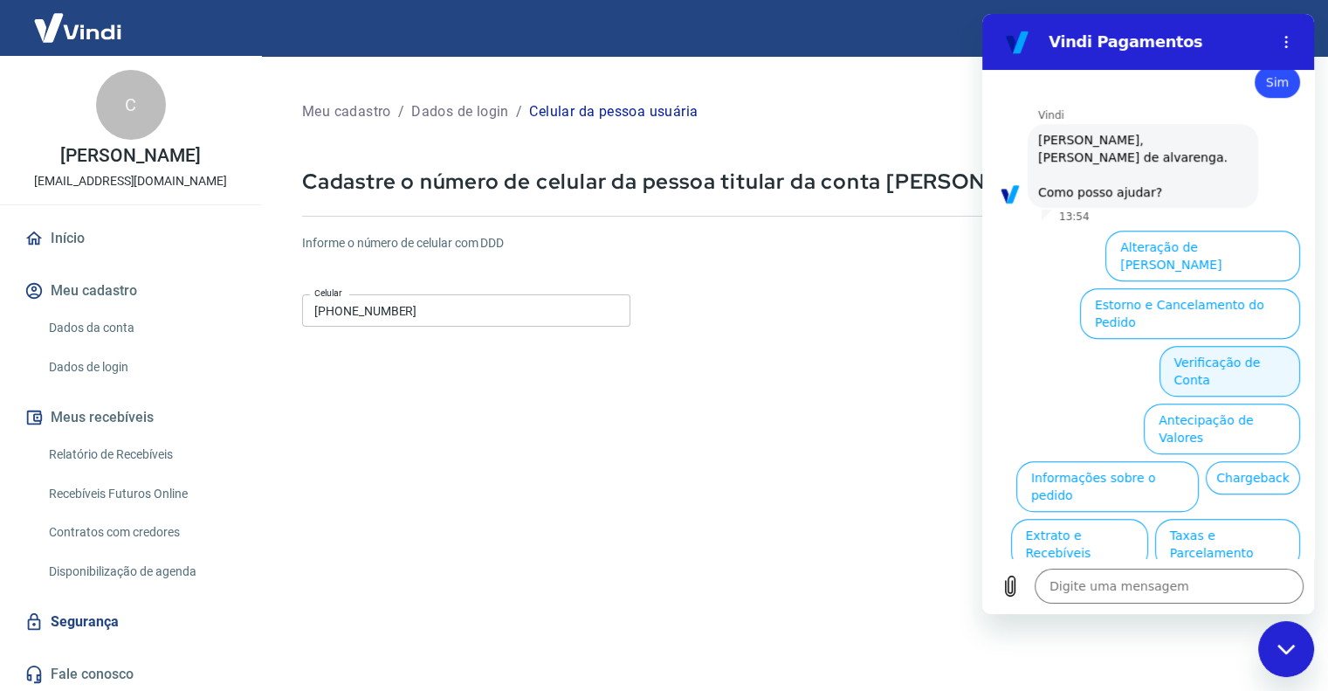
click at [1224, 346] on button "Verificação de Conta" at bounding box center [1229, 371] width 141 height 51
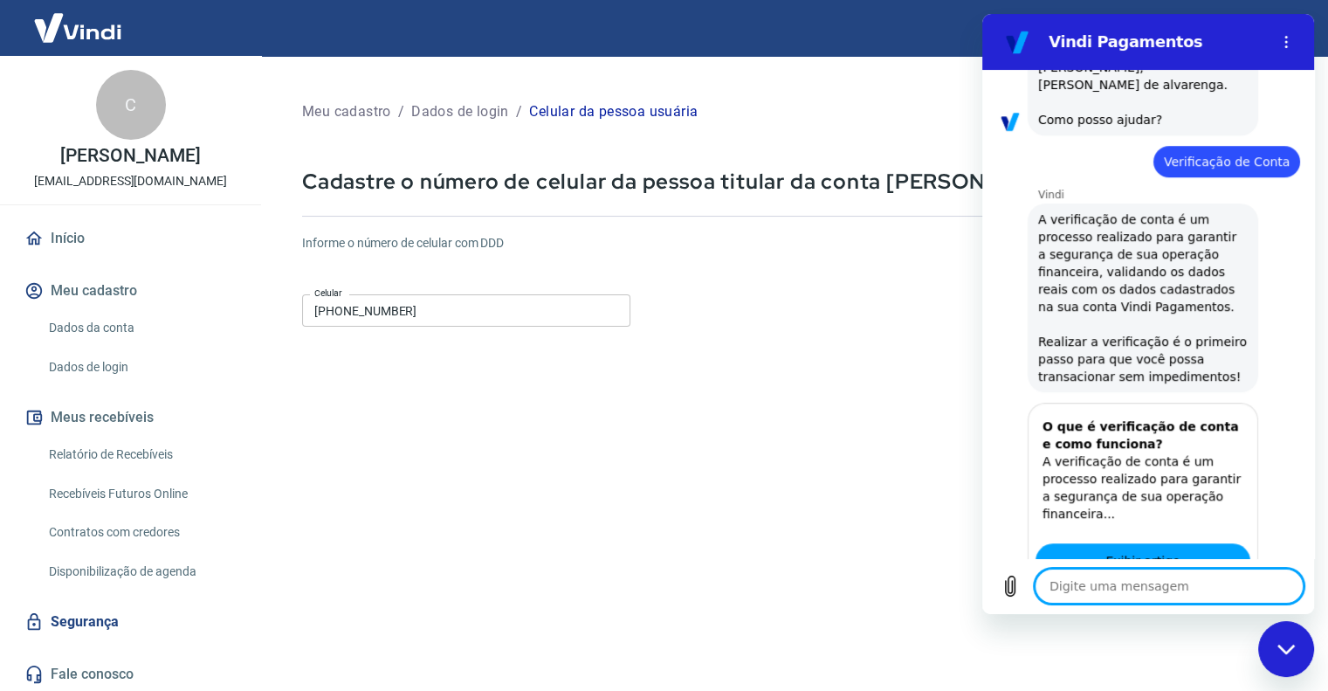
type textarea "x"
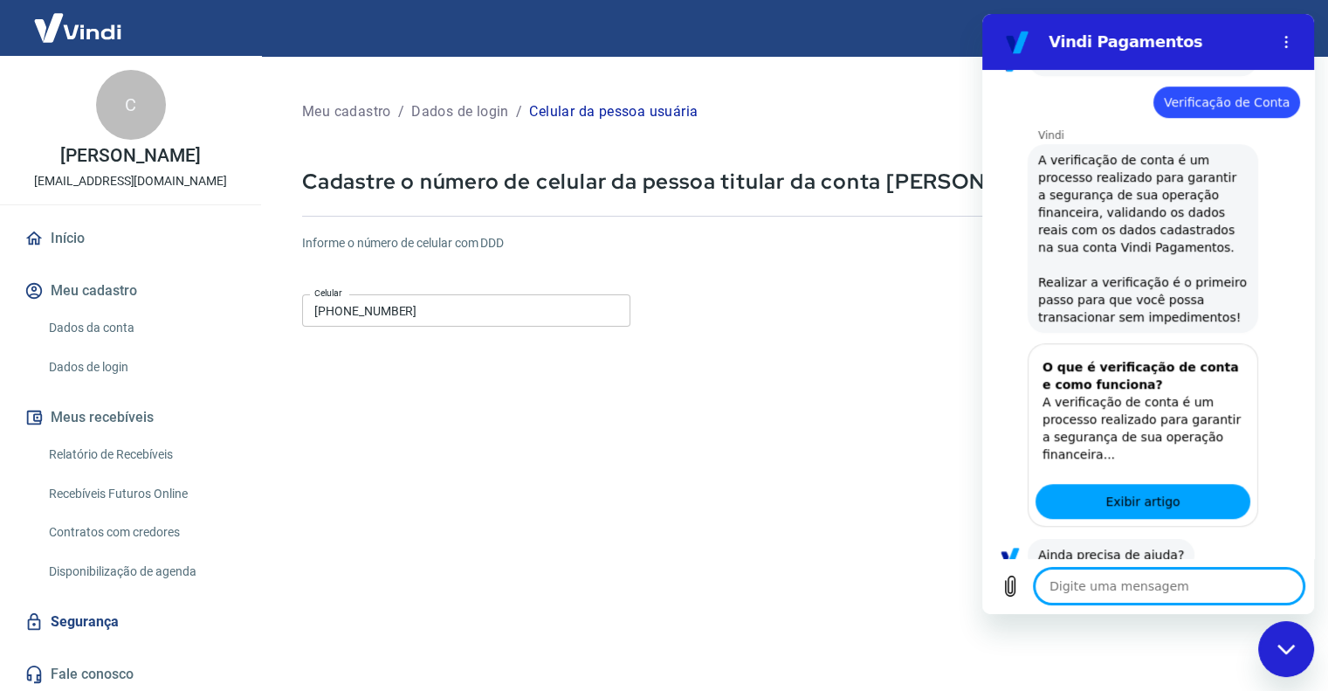
scroll to position [1172, 0]
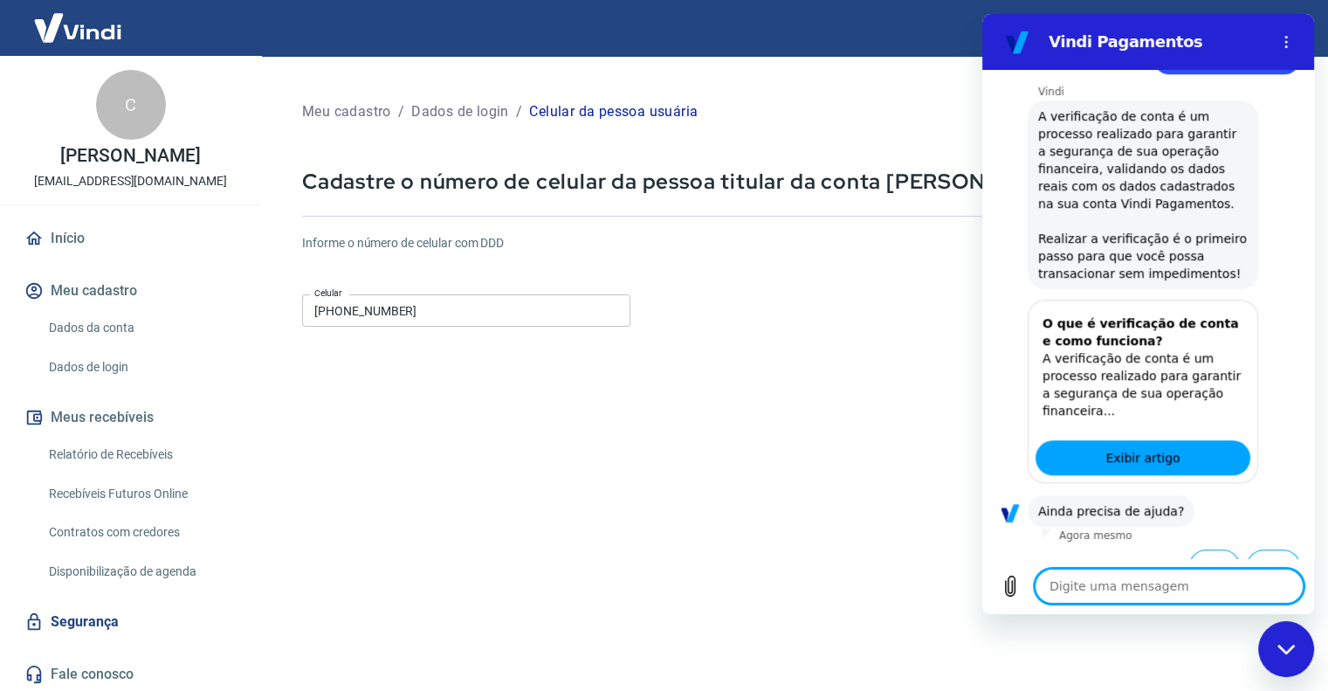
type textarea "f"
type textarea "x"
type textarea "fa"
type textarea "x"
type textarea "fal"
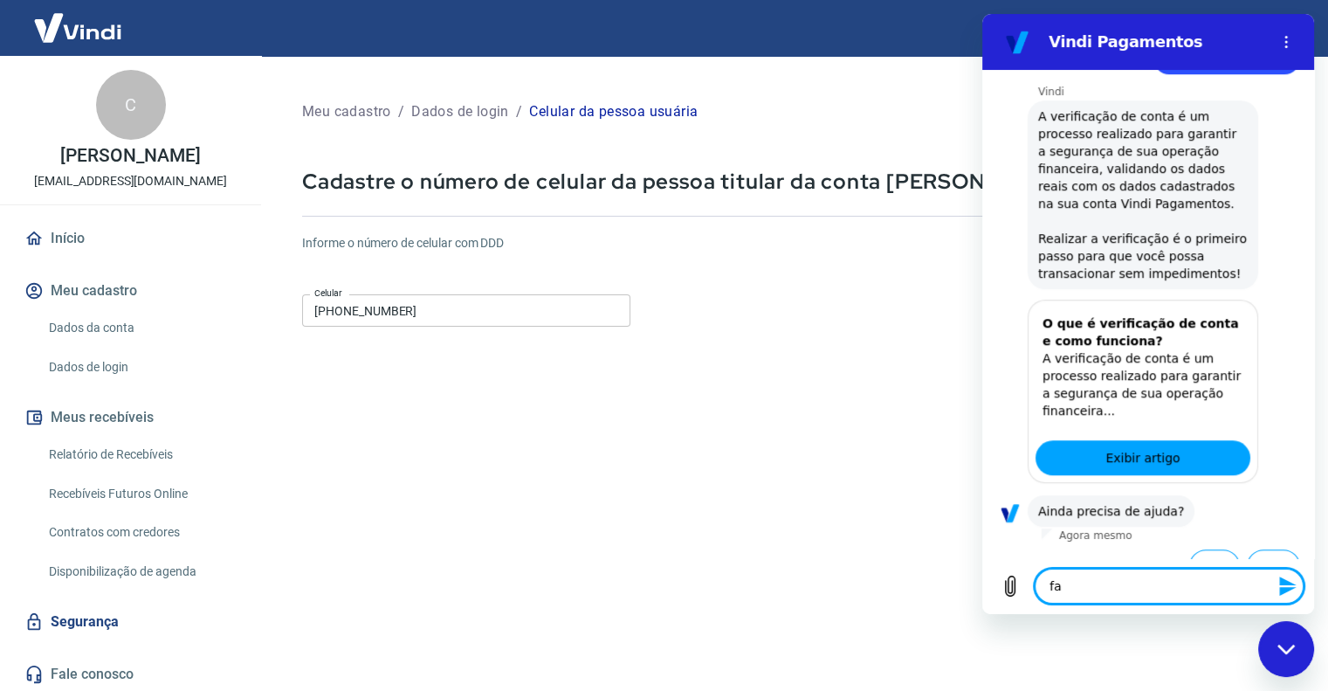
type textarea "x"
type textarea "fala"
type textarea "x"
type textarea "falar"
type textarea "x"
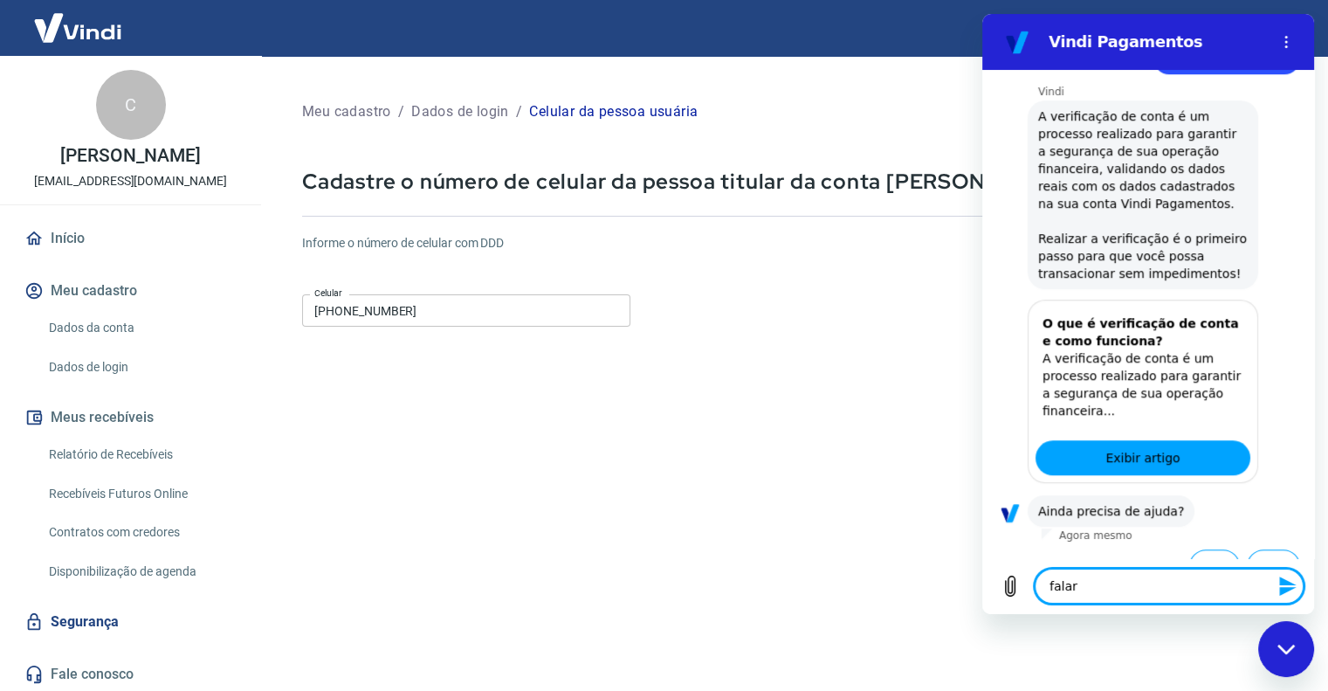
type textarea "falar"
type textarea "x"
type textarea "falar c"
type textarea "x"
type textarea "falar c"
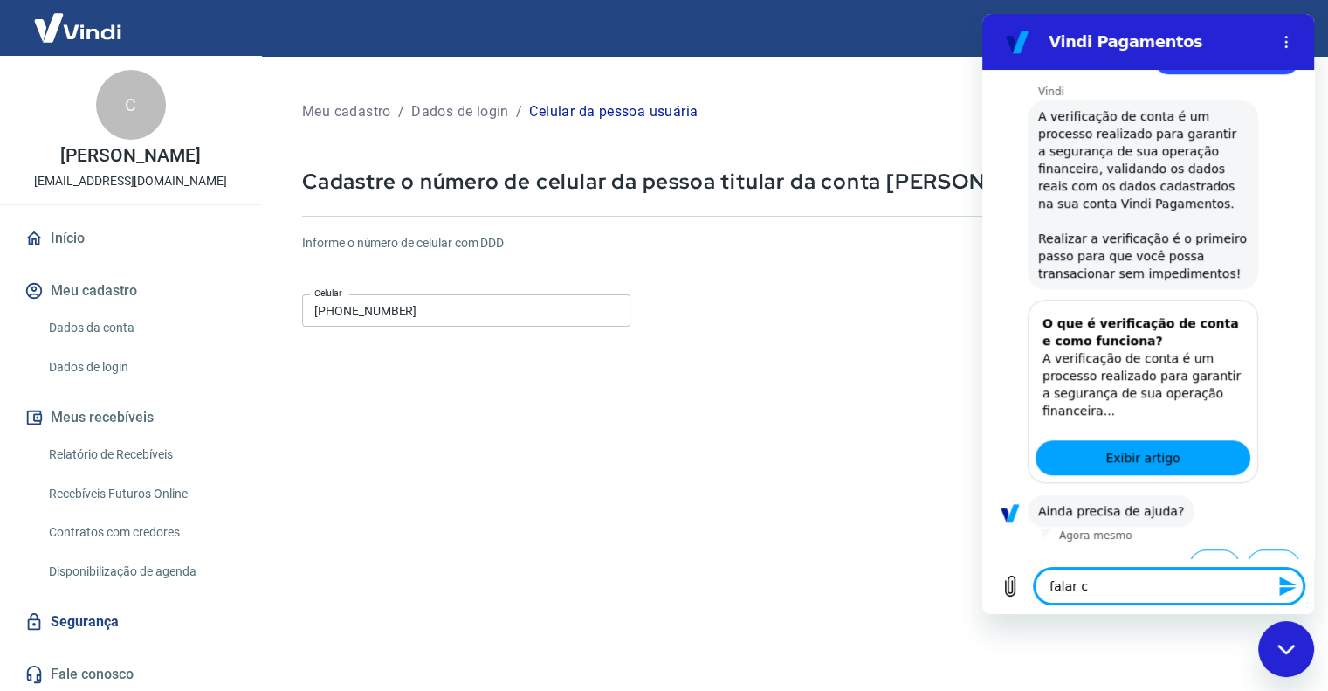
type textarea "x"
type textarea "falar c a"
type textarea "x"
type textarea "falar c at"
type textarea "x"
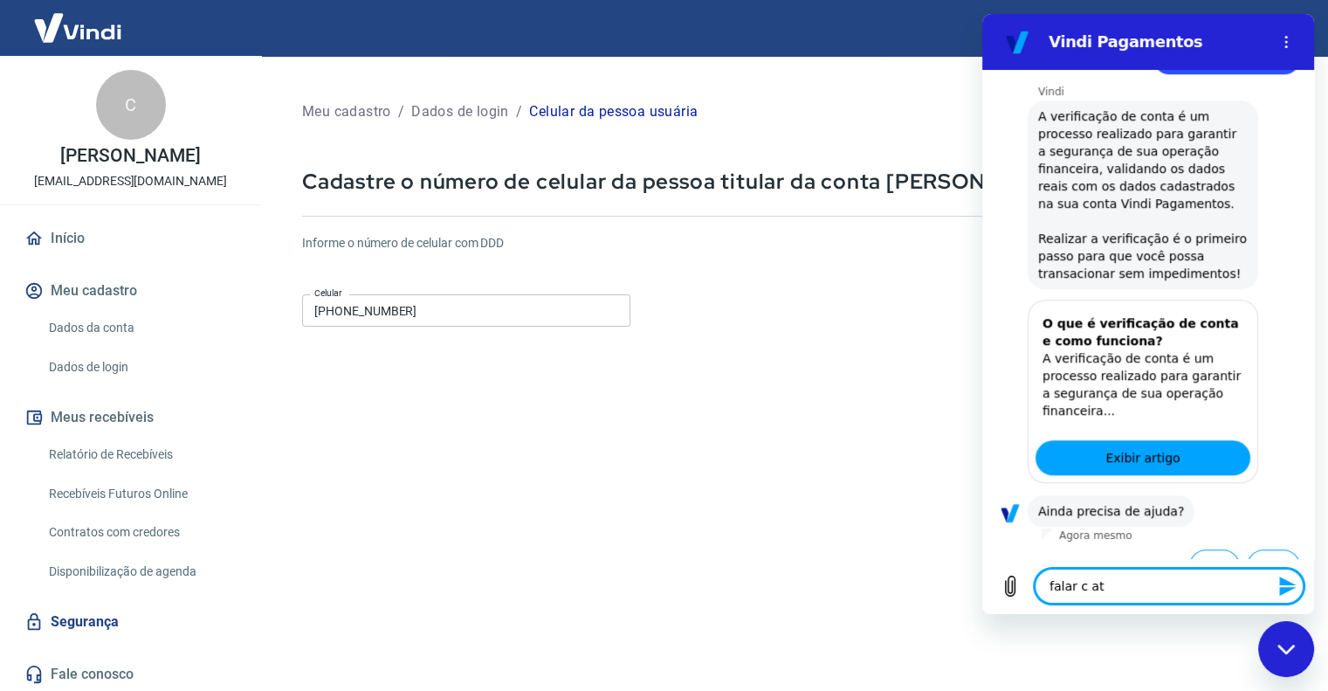
type textarea "falar c ate"
type textarea "x"
type textarea "falar c aten"
type textarea "x"
type textarea "falar c atend"
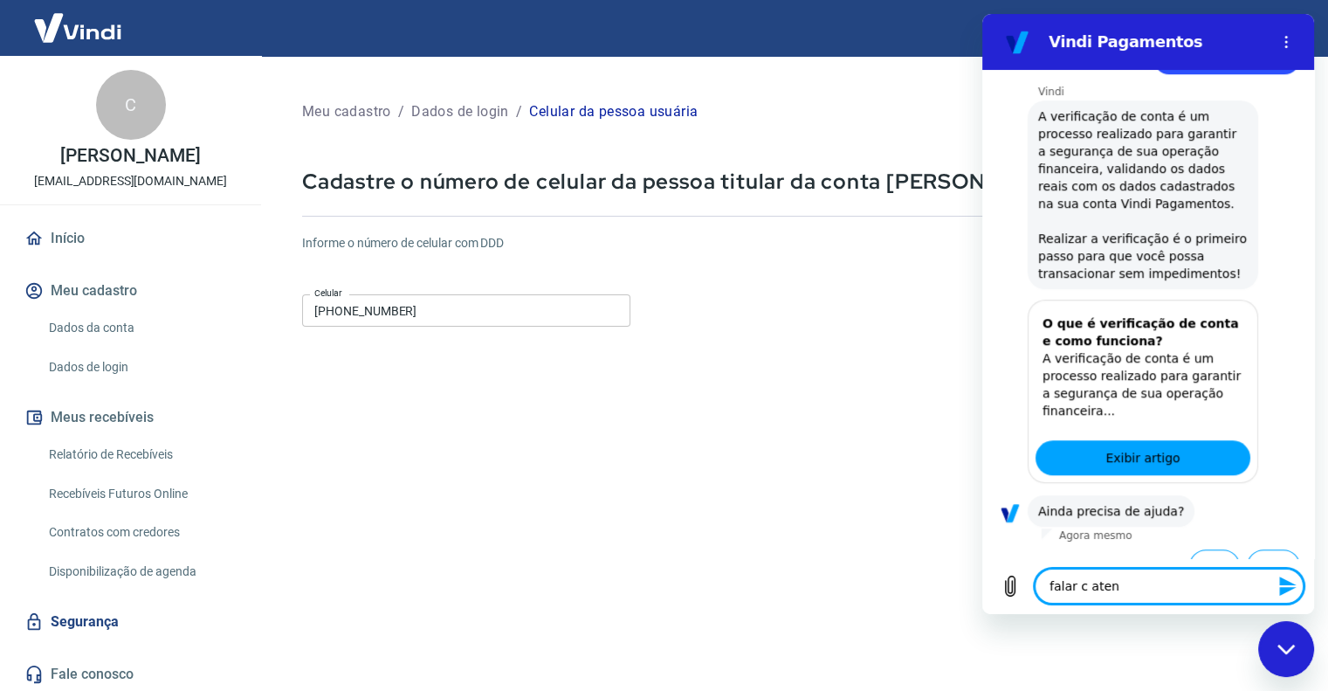
type textarea "x"
type textarea "falar c atende"
type textarea "x"
type textarea "falar c atenden"
type textarea "x"
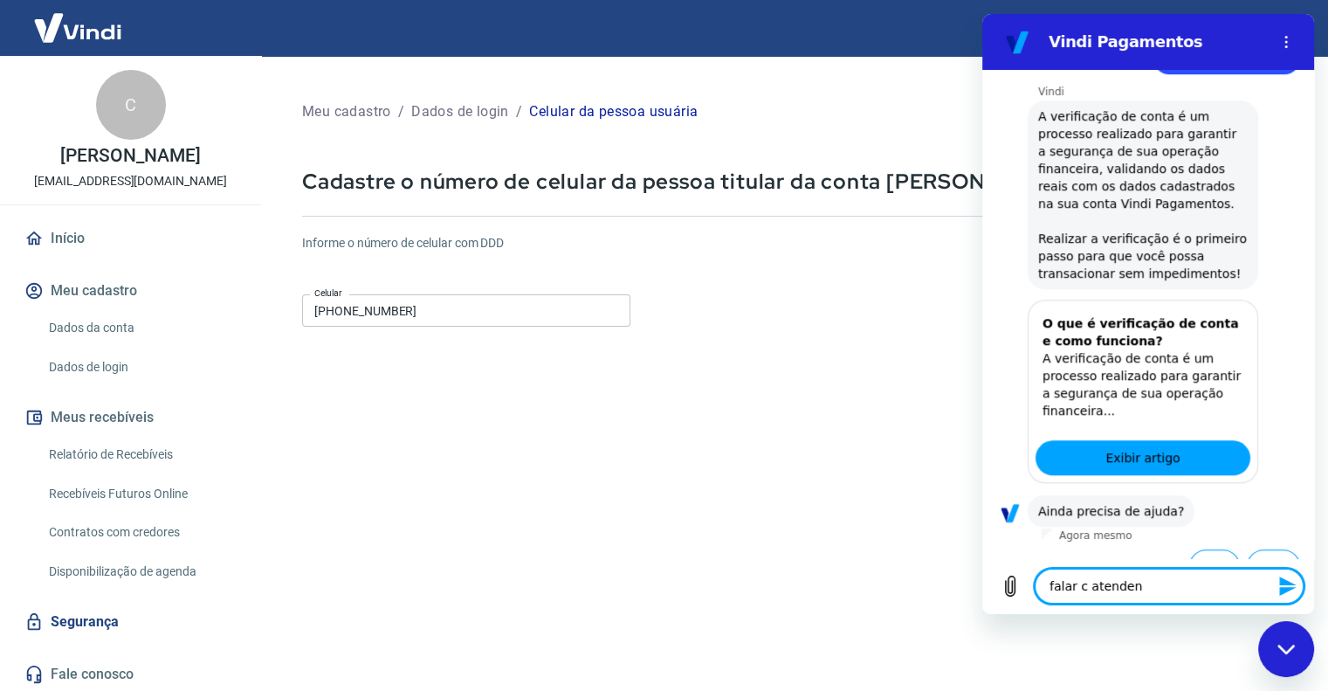
type textarea "falar c atendent"
type textarea "x"
type textarea "falar c atendente"
type textarea "x"
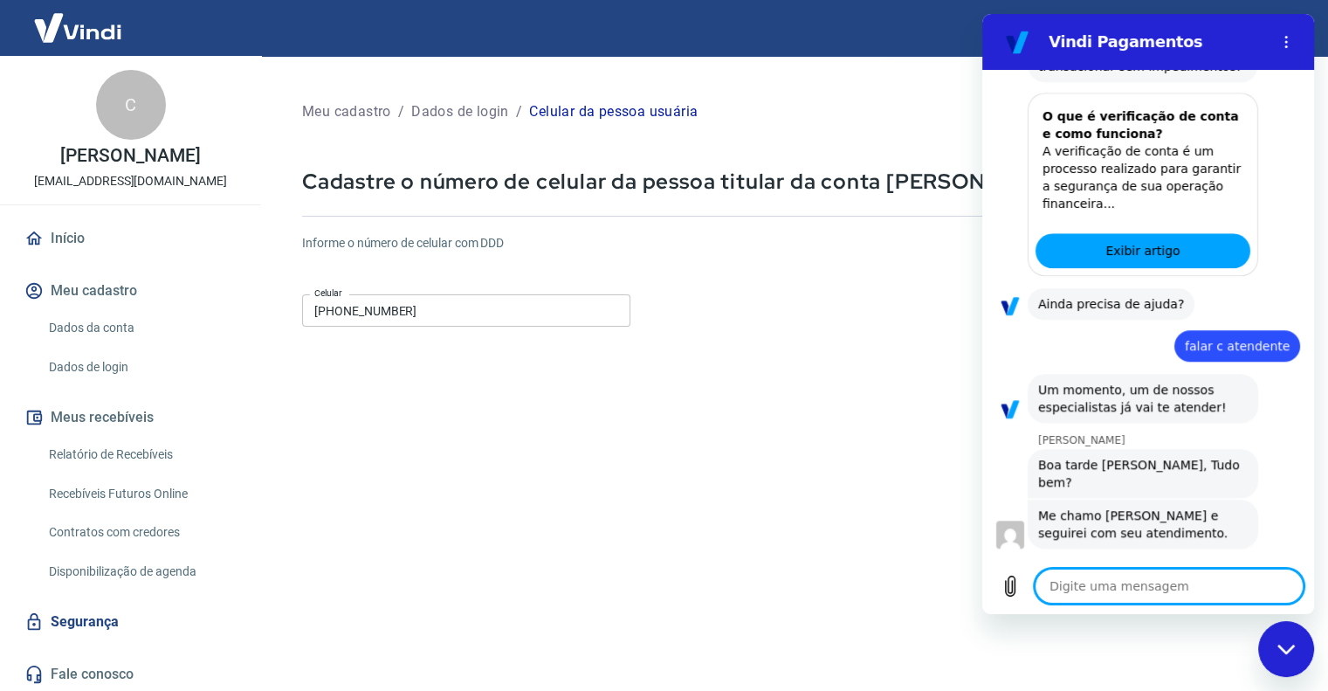
scroll to position [1376, 0]
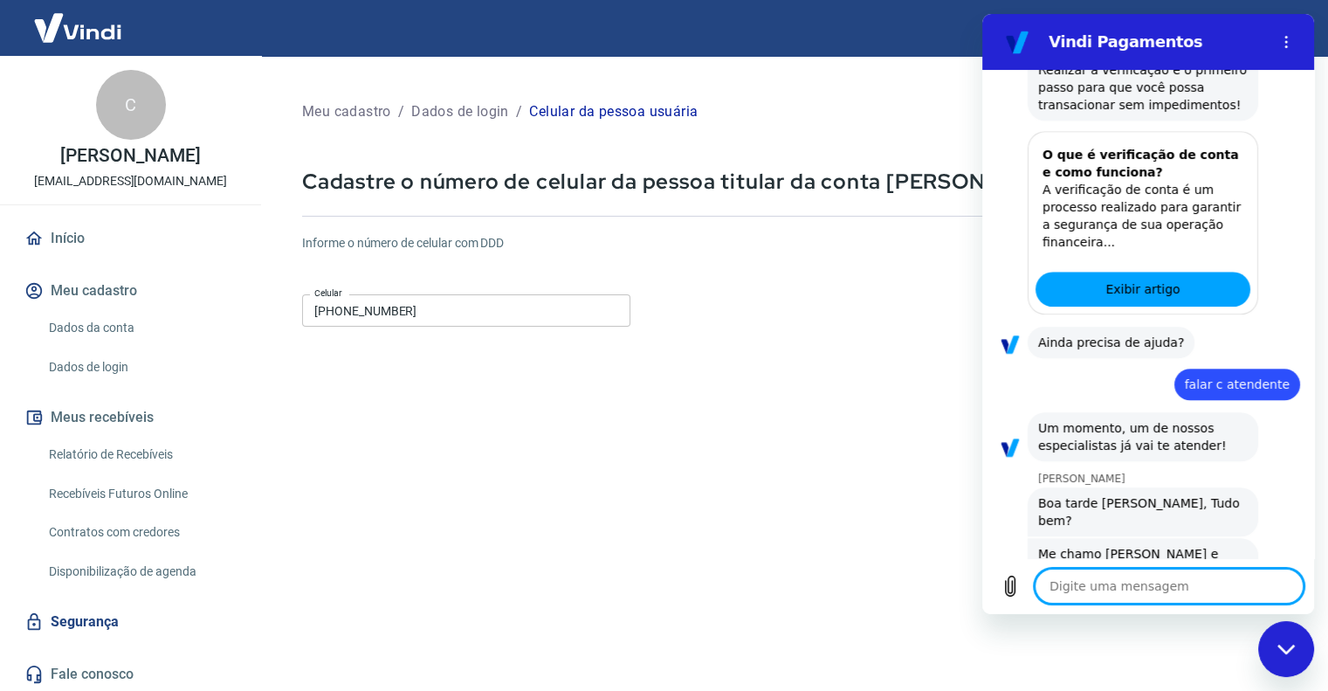
type textarea "x"
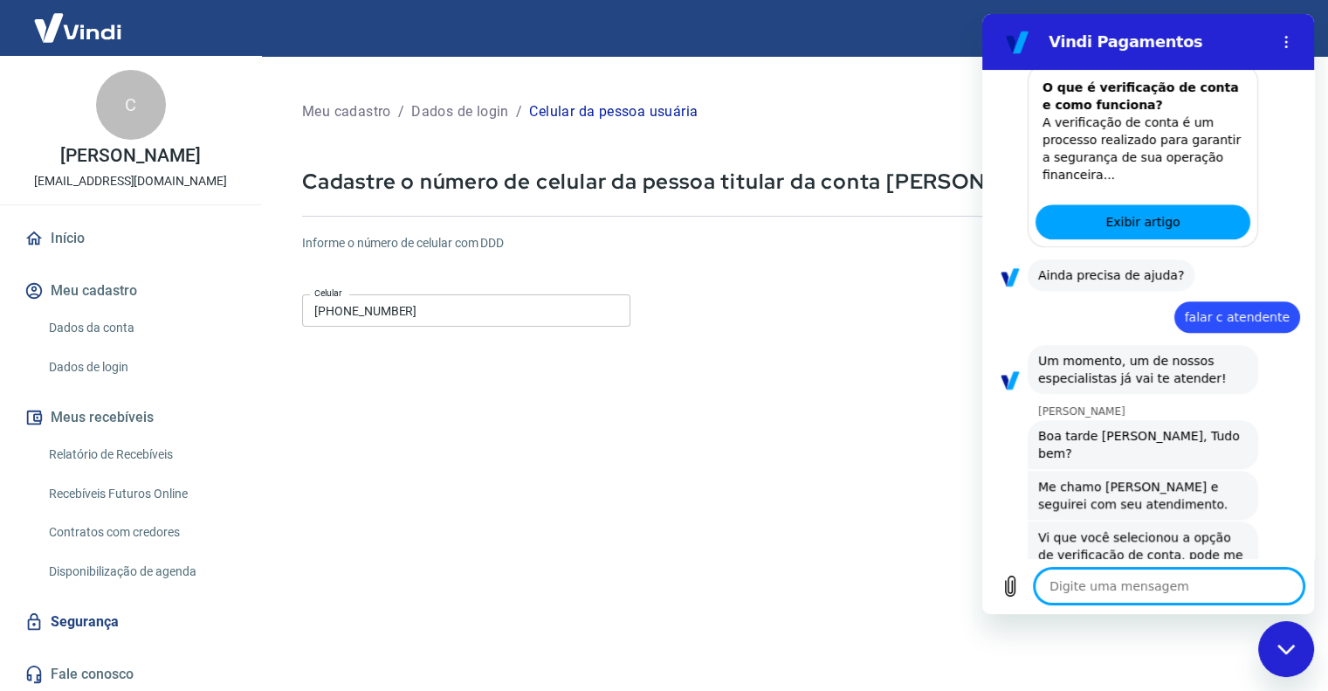
scroll to position [1411, 0]
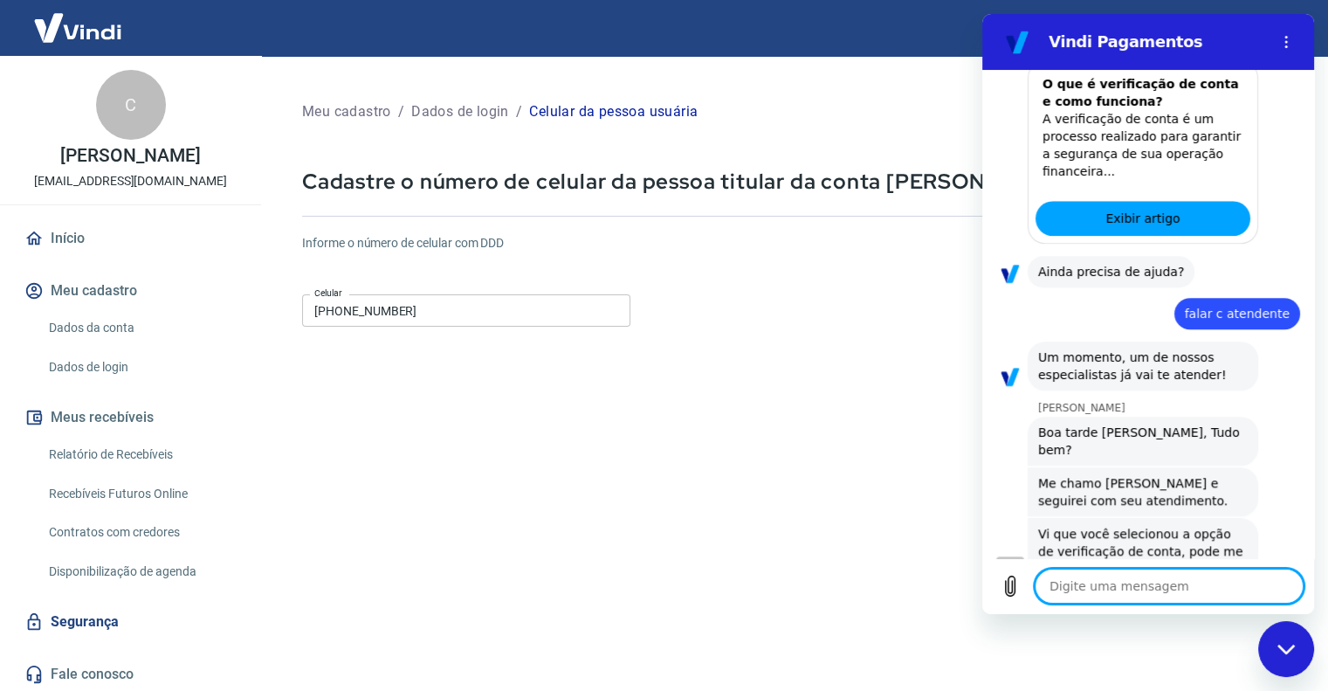
click at [1111, 581] on textarea at bounding box center [1169, 585] width 269 height 35
type textarea "F"
type textarea "x"
type textarea "Fe"
type textarea "x"
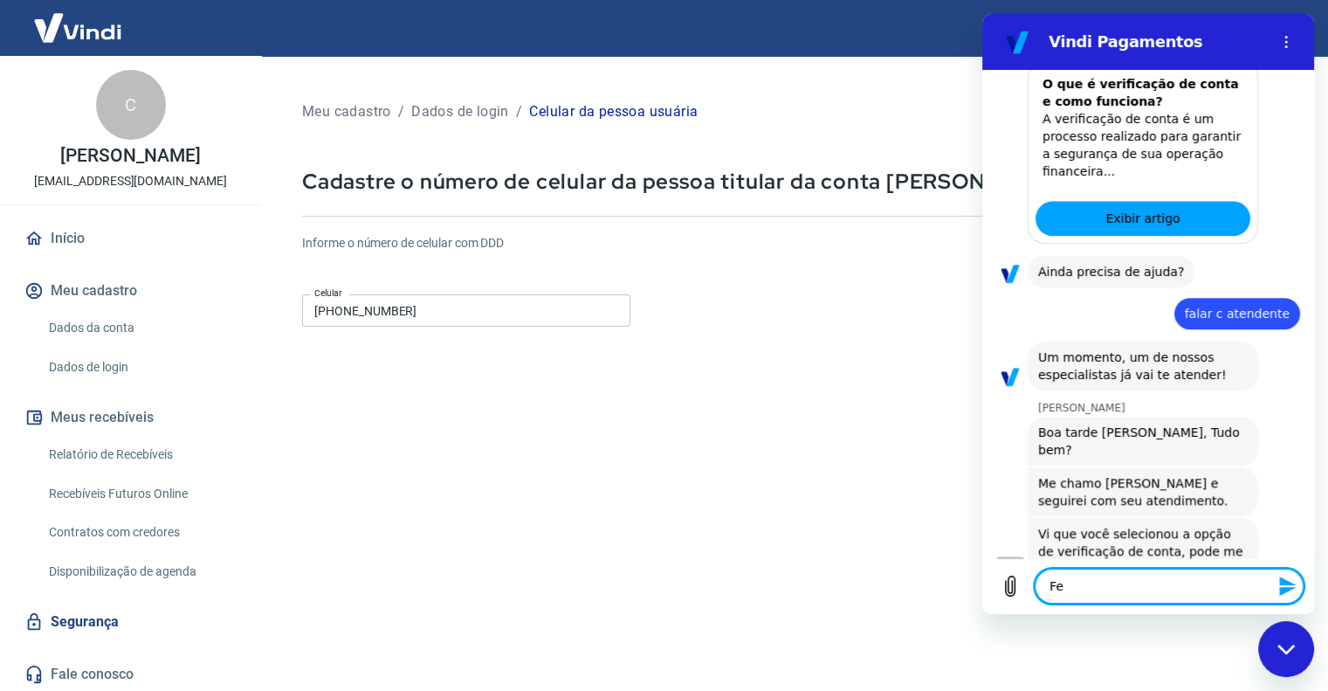
type textarea "Fer"
type textarea "x"
type textarea "Fern"
type textarea "x"
type textarea "Ferna"
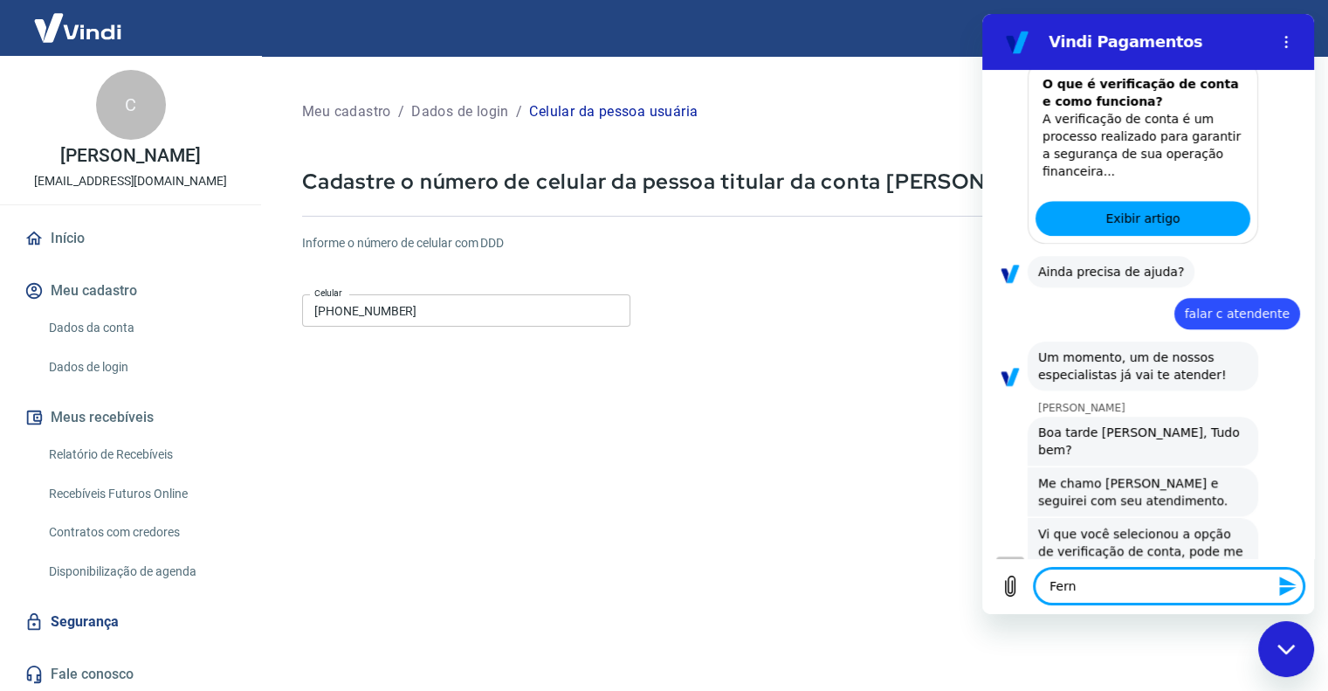
type textarea "x"
type textarea "Fernan"
type textarea "x"
type textarea "[PERSON_NAME]"
type textarea "x"
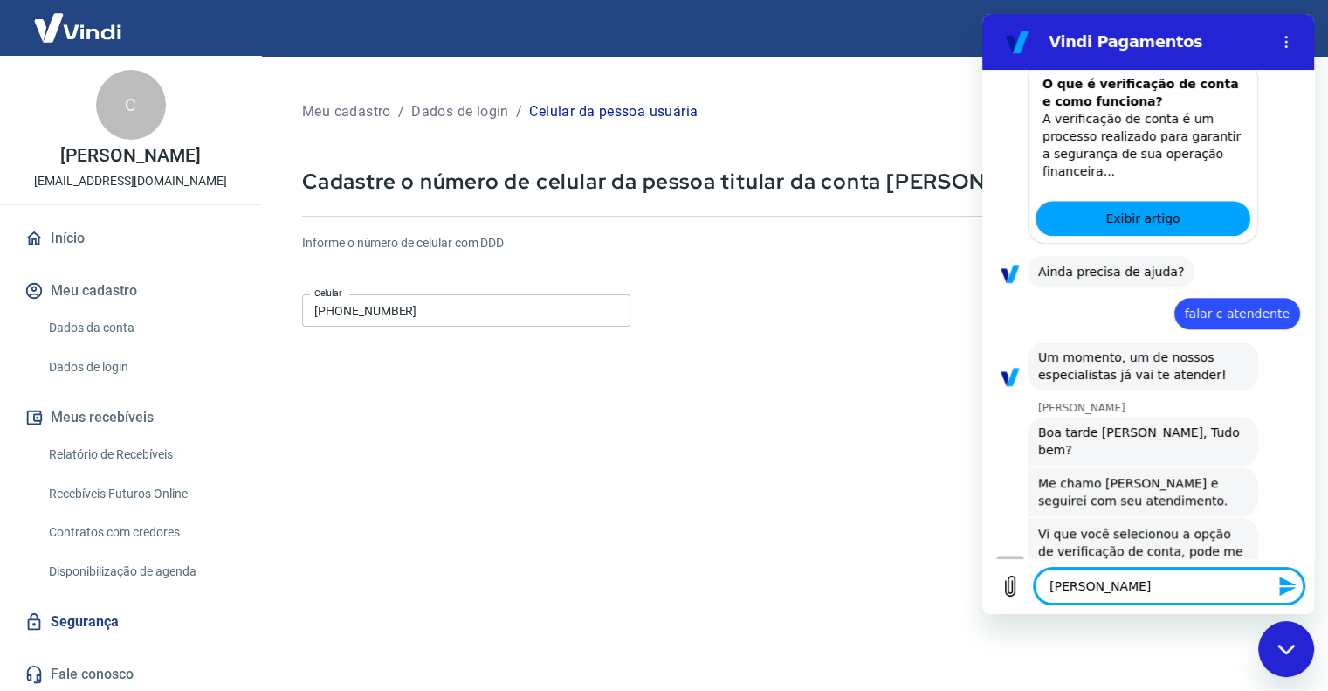
type textarea "[PERSON_NAME]"
type textarea "x"
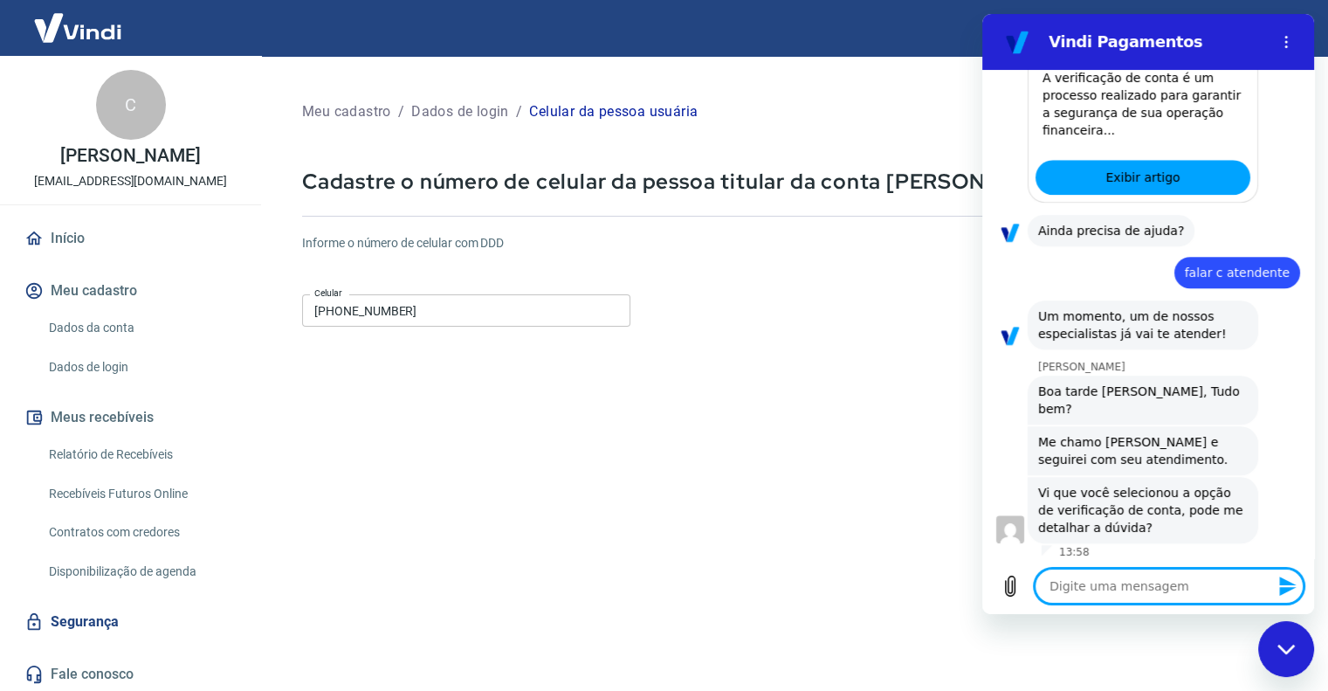
type textarea "x"
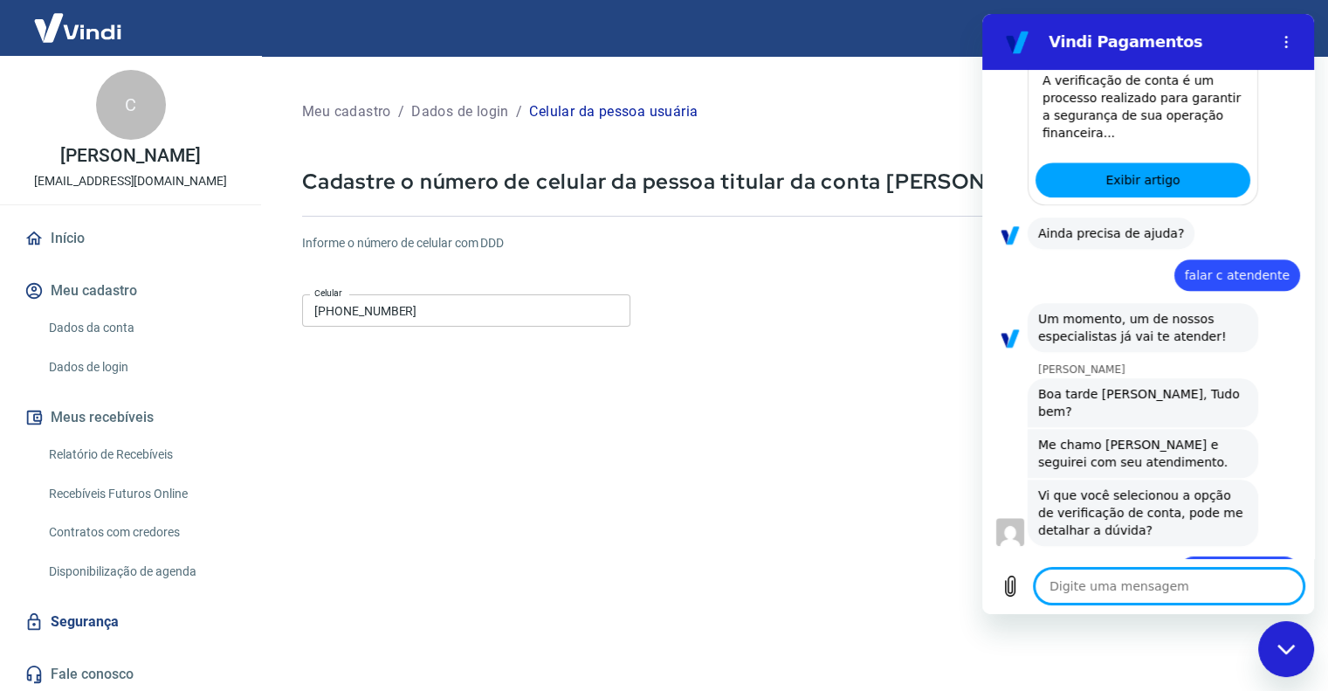
scroll to position [1453, 0]
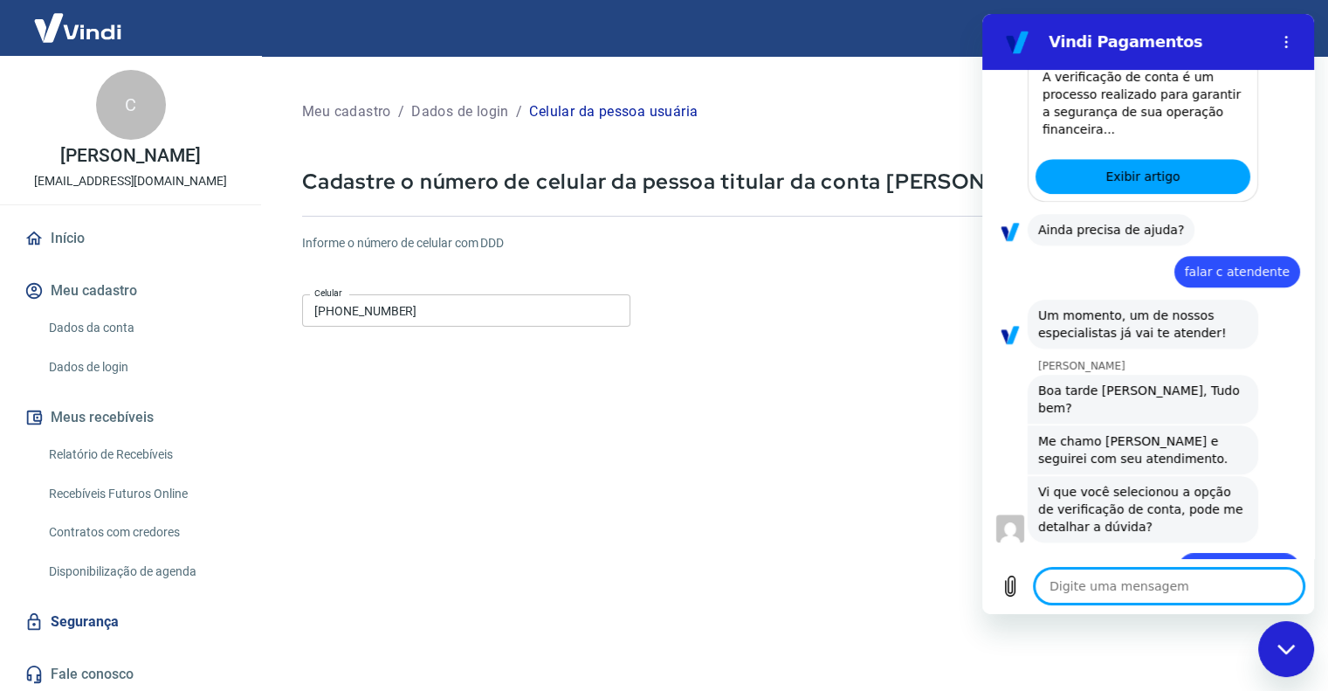
type textarea "f"
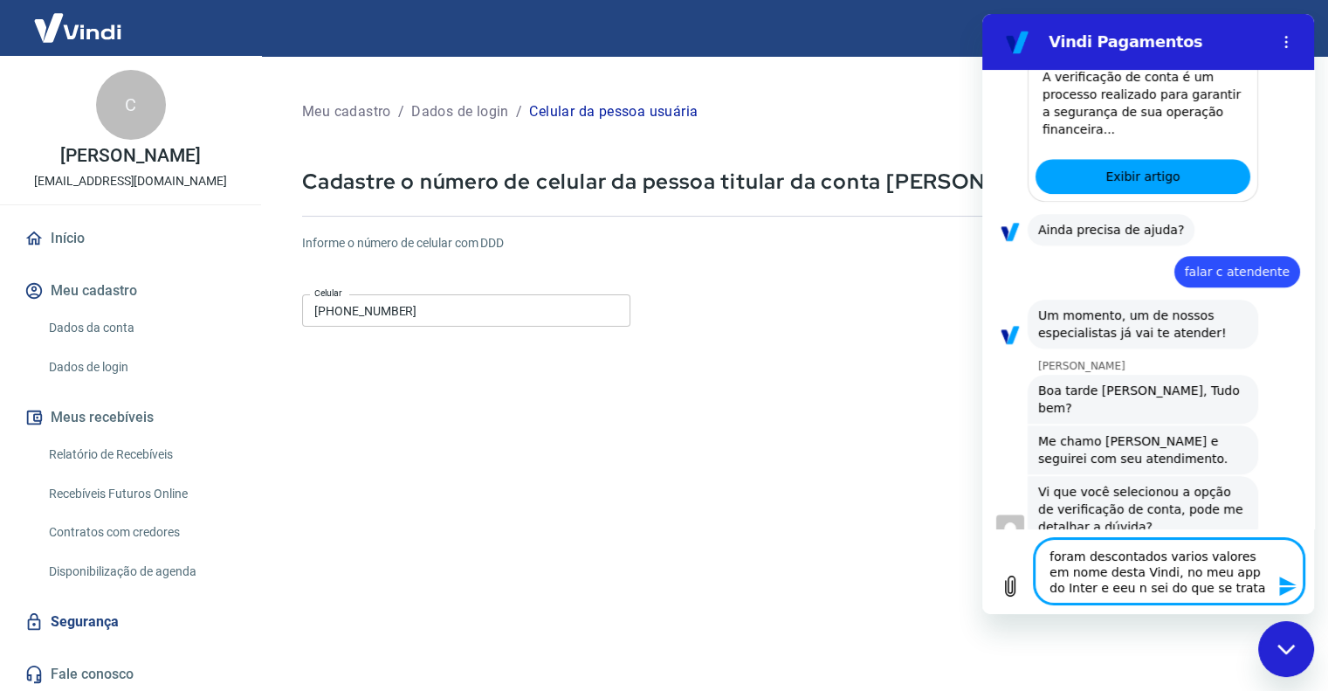
click at [1064, 589] on textarea "foram descontados varios valores em nome desta Vindi, no meu app do Inter e eeu…" at bounding box center [1169, 571] width 269 height 65
click at [1194, 588] on textarea "foram descontados varios valores em nome desta Vindi, no meu app do Inter e eu …" at bounding box center [1169, 571] width 269 height 65
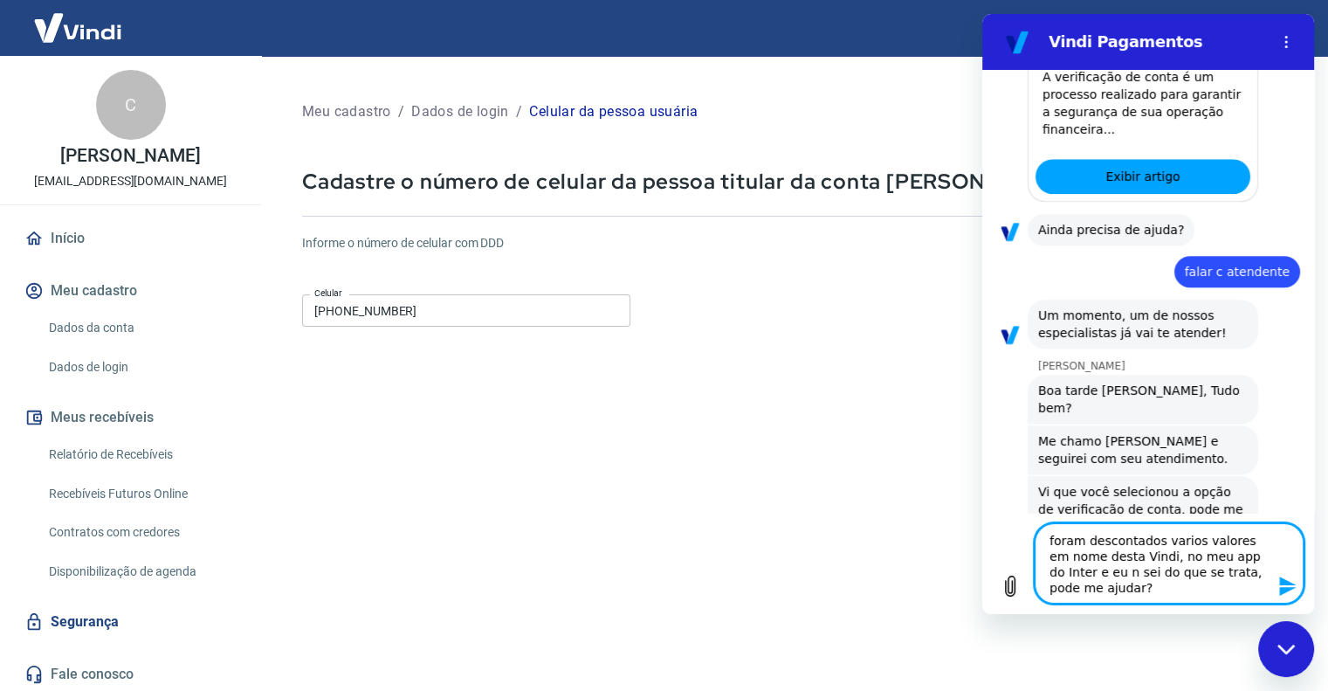
drag, startPoint x: 1105, startPoint y: 585, endPoint x: 1021, endPoint y: 537, distance: 97.4
click at [1021, 537] on div "Digite uma mensagem foram descontados varios valores em nome desta Vindi, no me…" at bounding box center [1148, 563] width 332 height 101
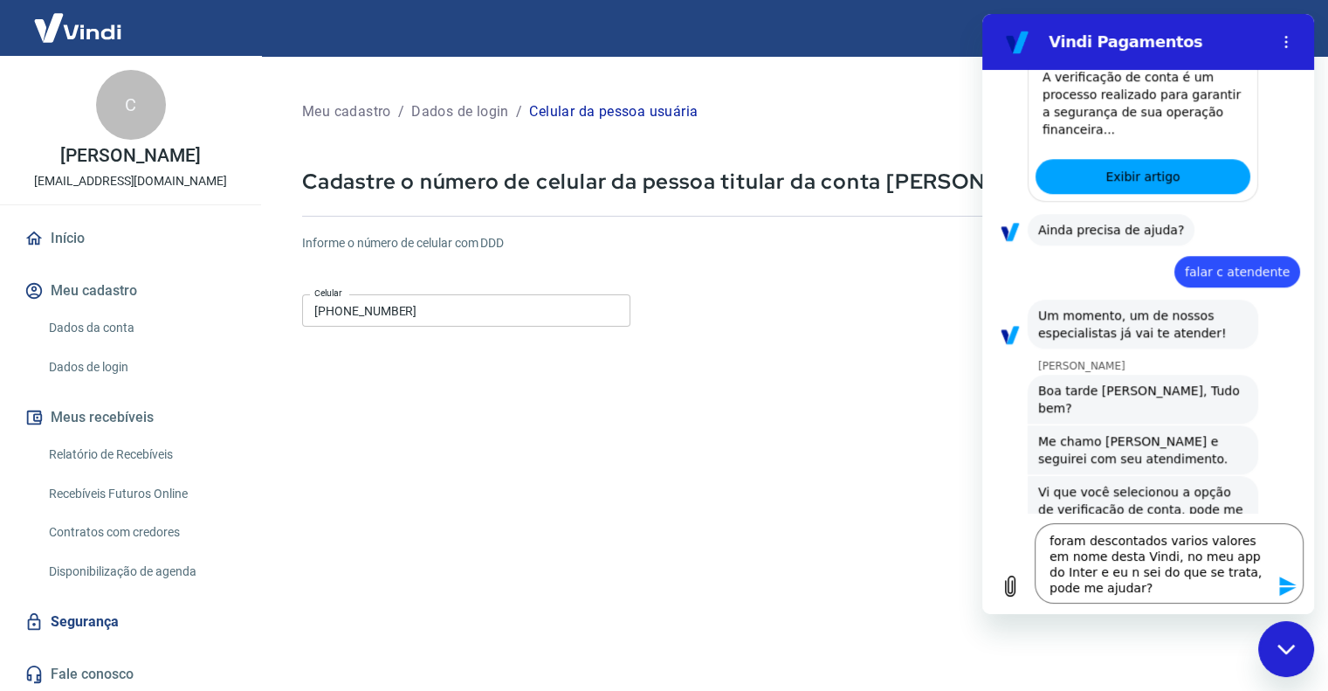
click at [1269, 648] on div "Fechar janela de mensagens" at bounding box center [1286, 649] width 52 height 52
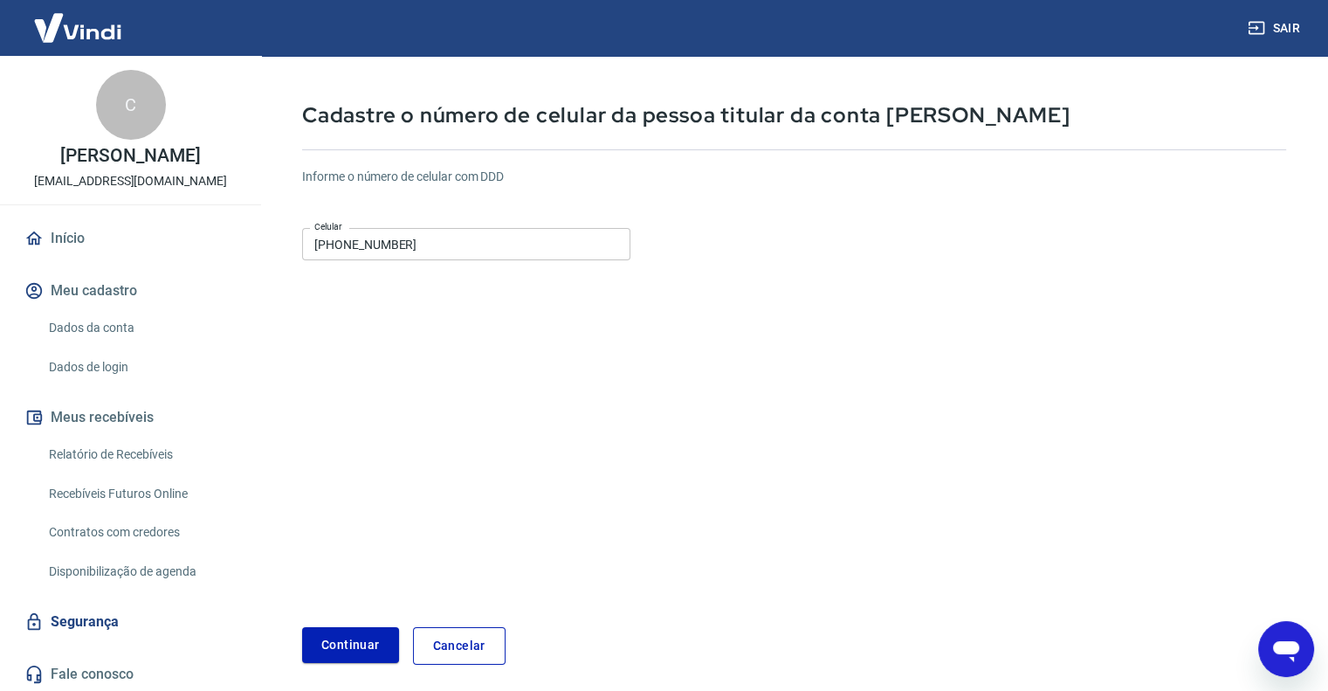
scroll to position [135, 0]
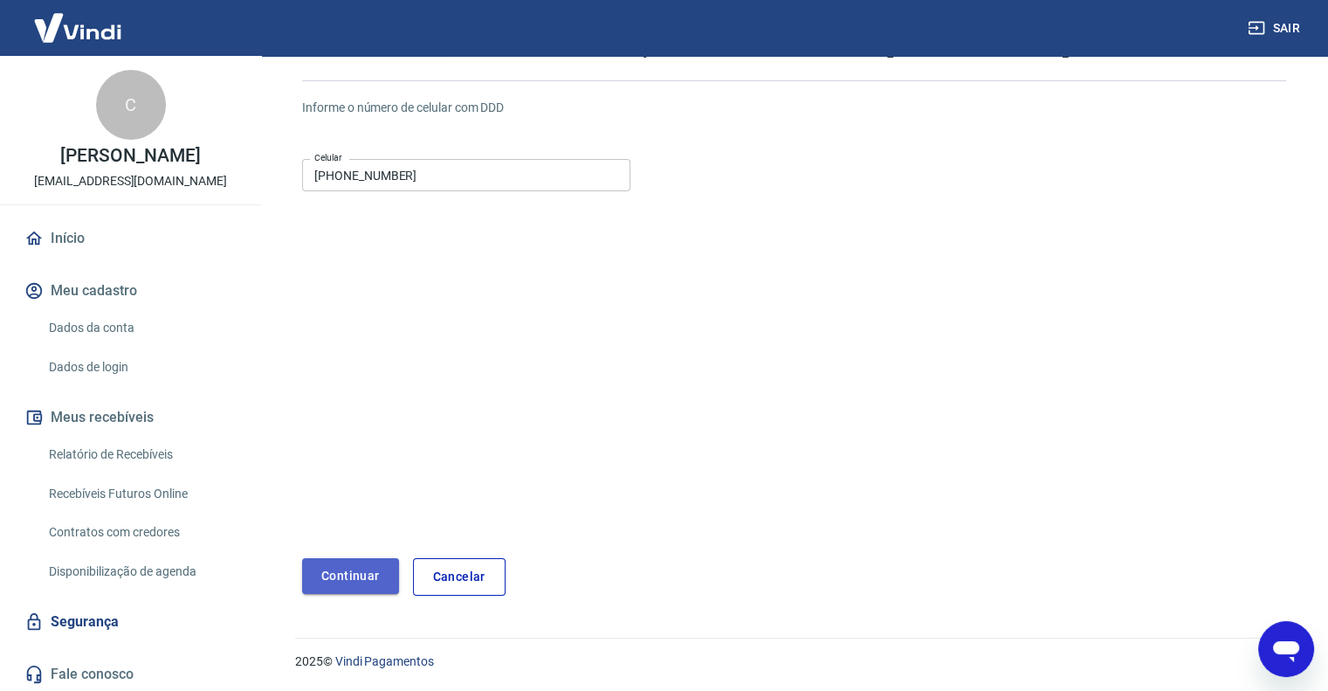
click at [388, 575] on button "Continuar" at bounding box center [350, 576] width 97 height 36
